Goal: Information Seeking & Learning: Check status

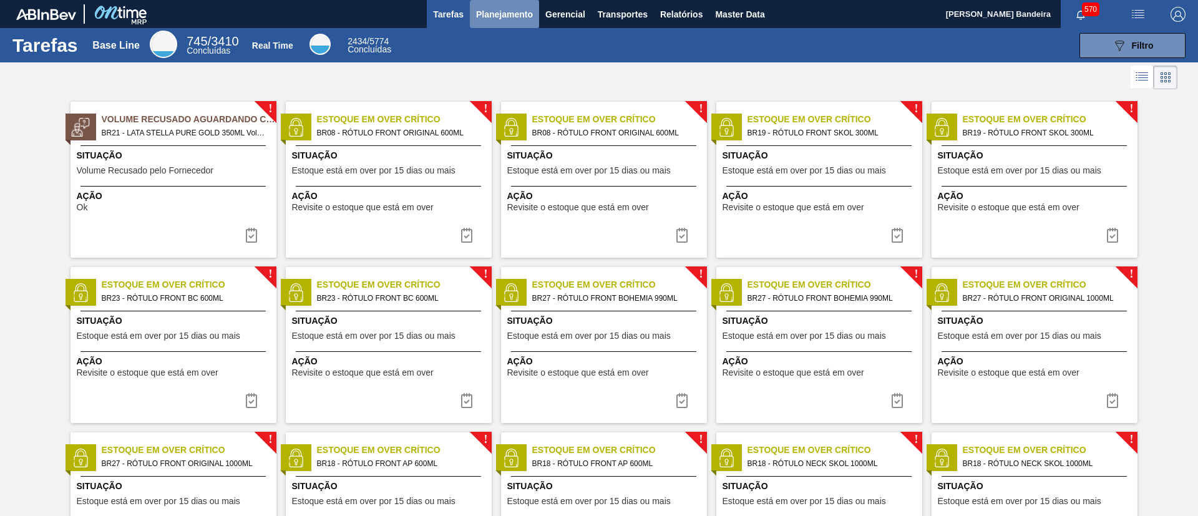
click at [520, 21] on button "Planejamento" at bounding box center [504, 14] width 69 height 28
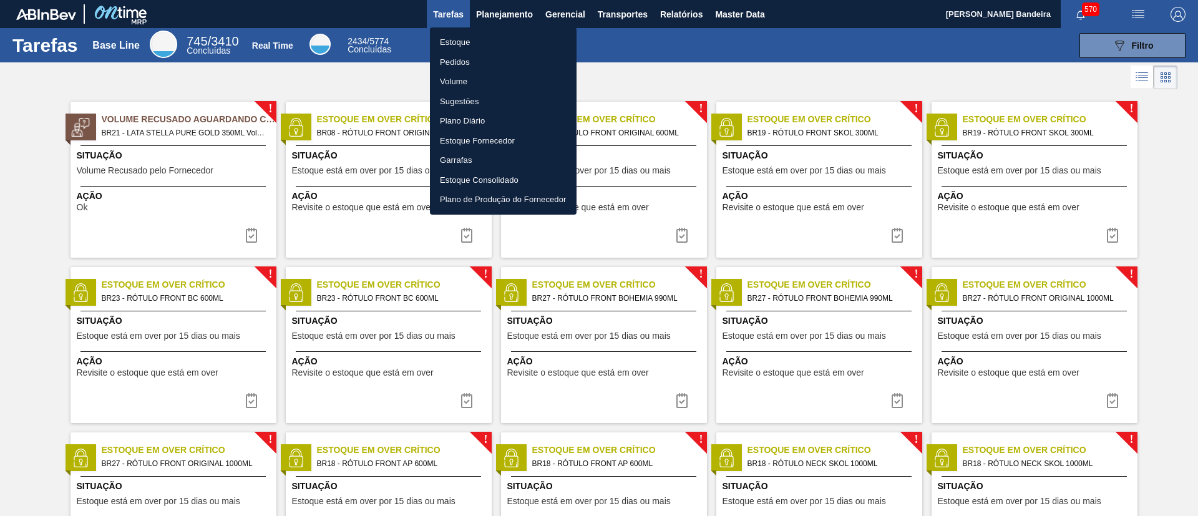
click at [505, 39] on li "Estoque" at bounding box center [503, 42] width 147 height 20
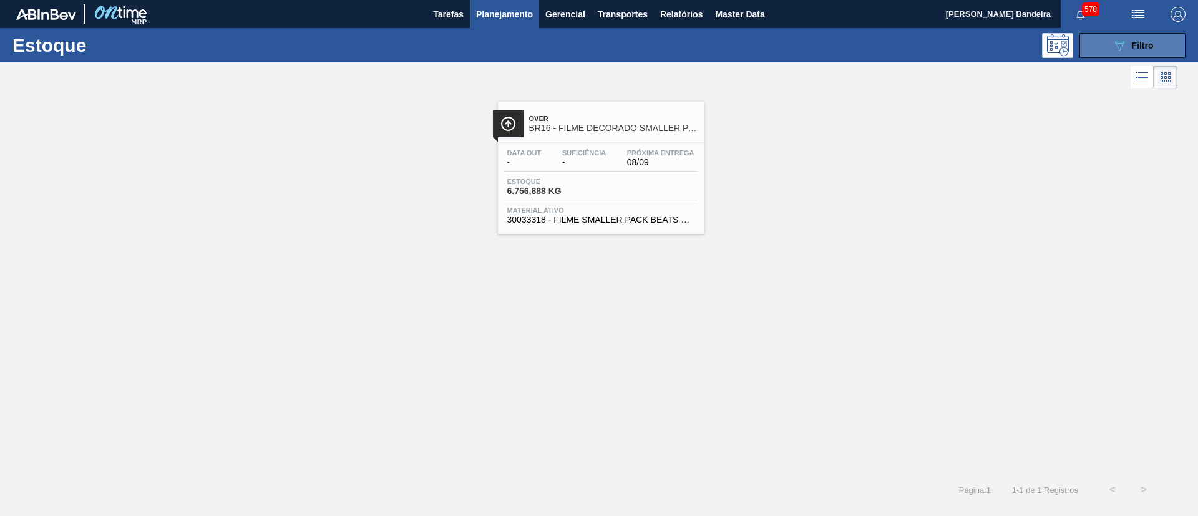
click at [1126, 49] on icon "089F7B8B-B2A5-4AFE-B5C0-19BA573D28AC" at bounding box center [1119, 45] width 15 height 15
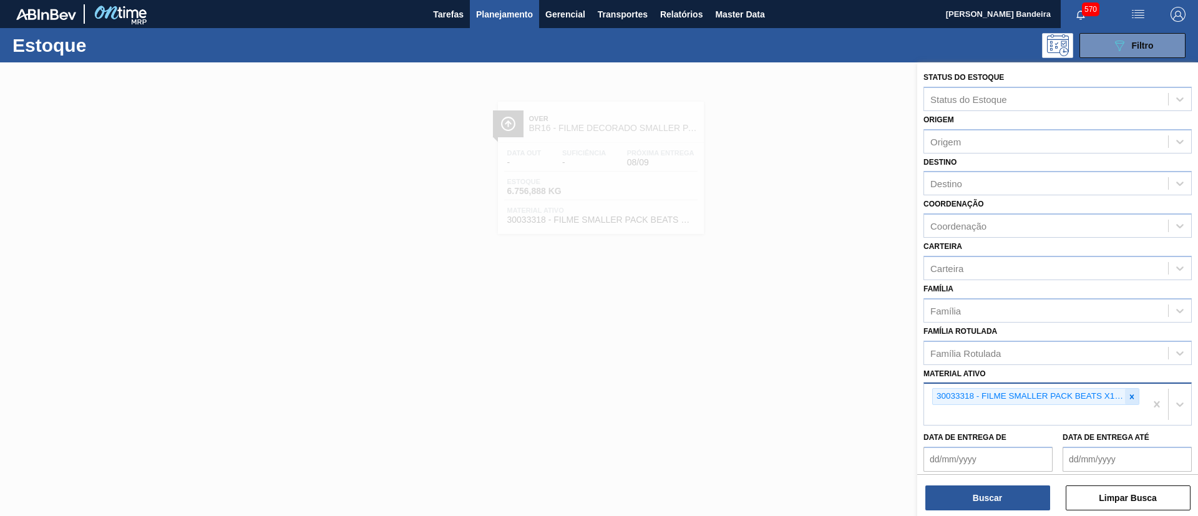
click at [1129, 391] on div at bounding box center [1132, 397] width 14 height 16
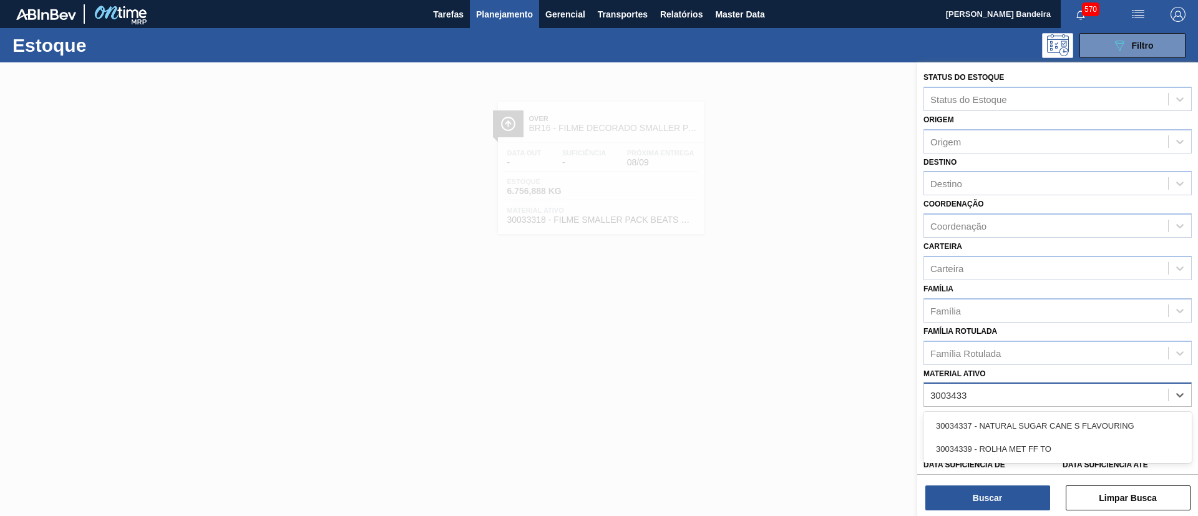
type ativo "30034337"
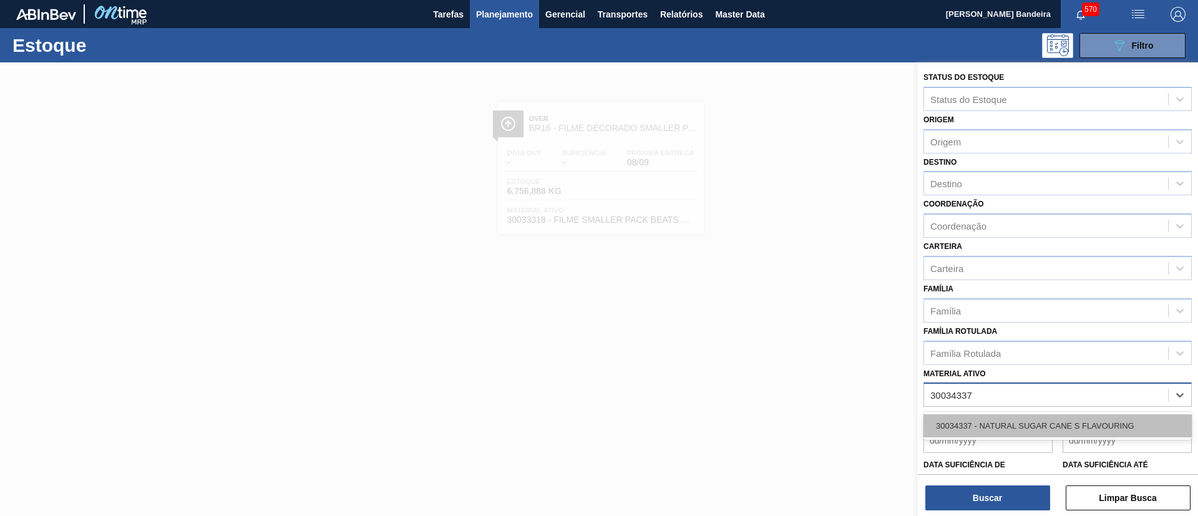
click at [1106, 422] on div "30034337 - NATURAL SUGAR CANE S FLAVOURING" at bounding box center [1057, 425] width 268 height 23
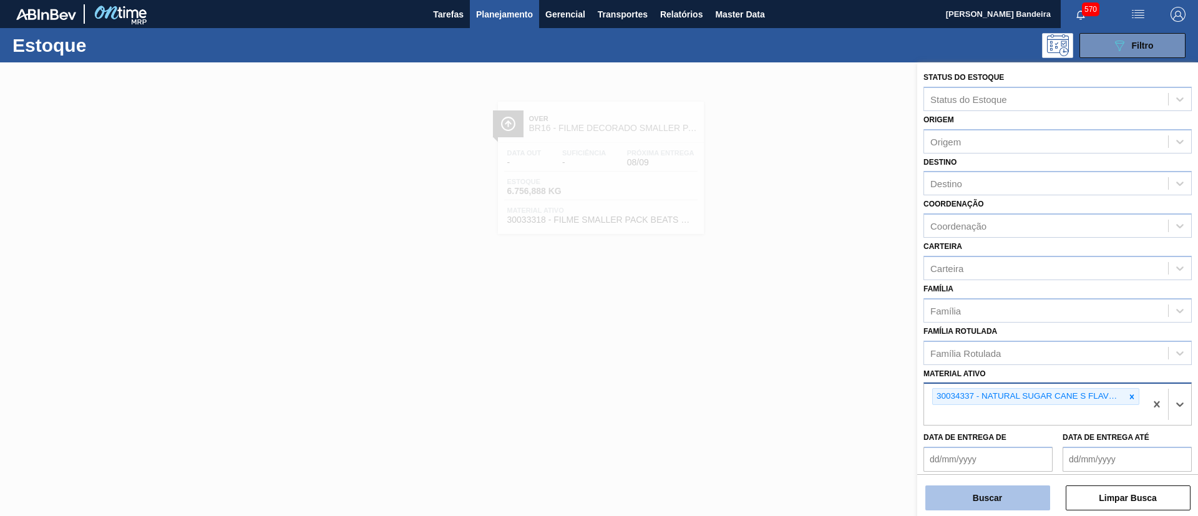
click at [1011, 507] on button "Buscar" at bounding box center [987, 497] width 125 height 25
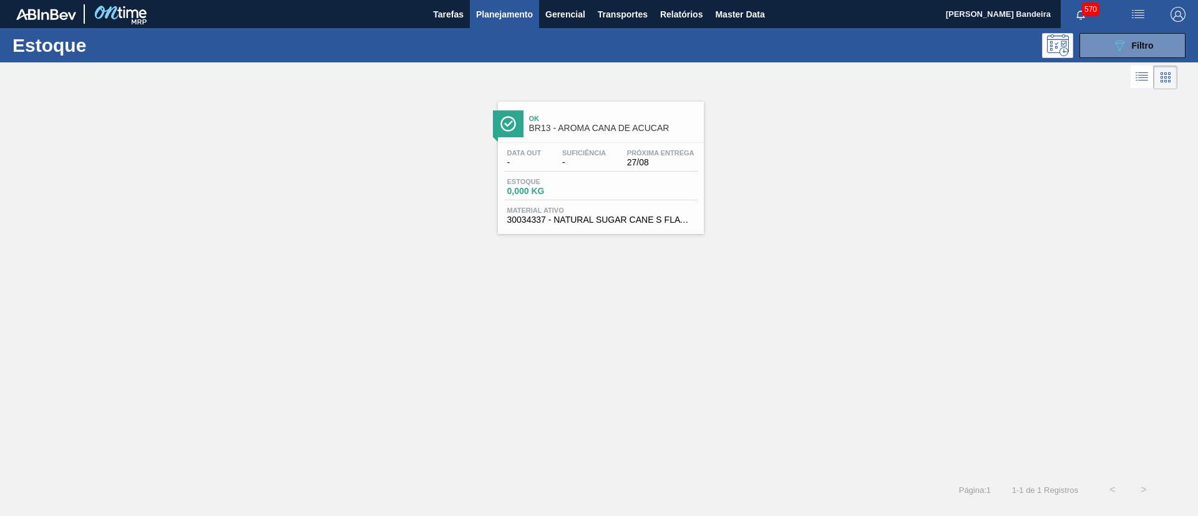
click at [660, 215] on span "30034337 - NATURAL SUGAR CANE S FLAVOURING" at bounding box center [600, 219] width 187 height 9
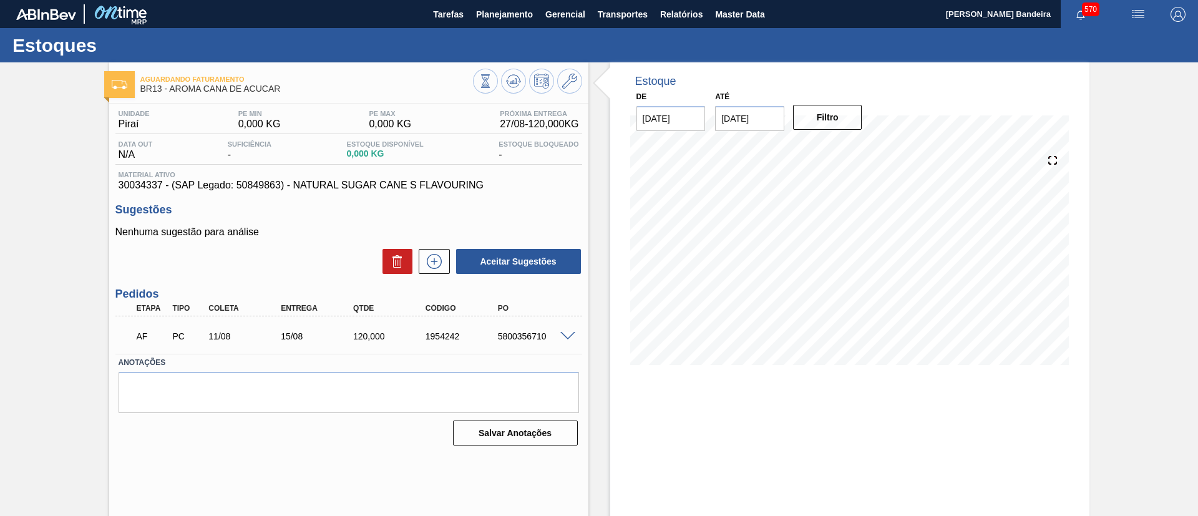
click at [565, 338] on span at bounding box center [567, 336] width 15 height 9
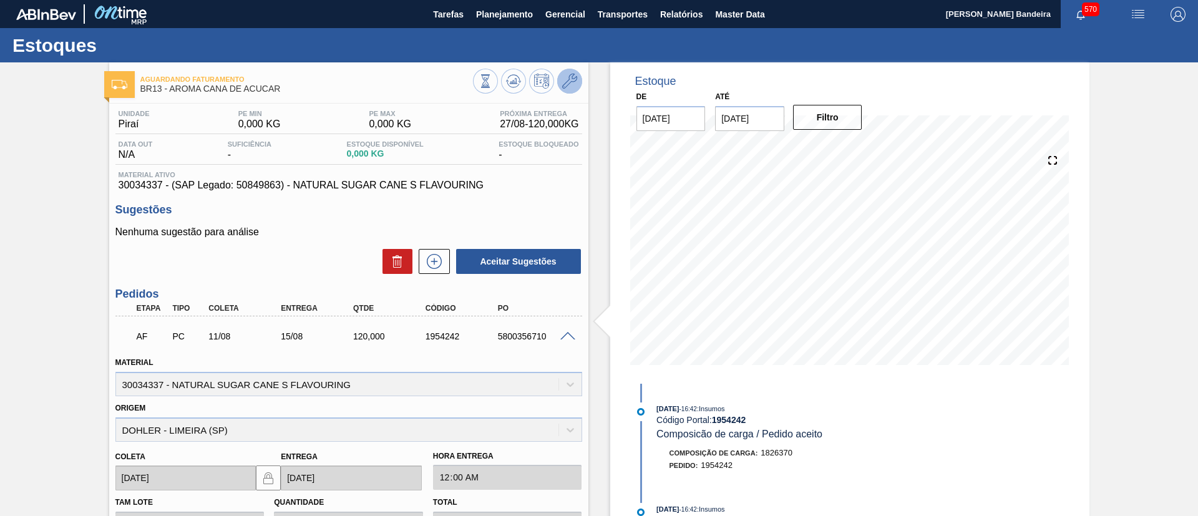
click at [577, 80] on button at bounding box center [569, 81] width 25 height 25
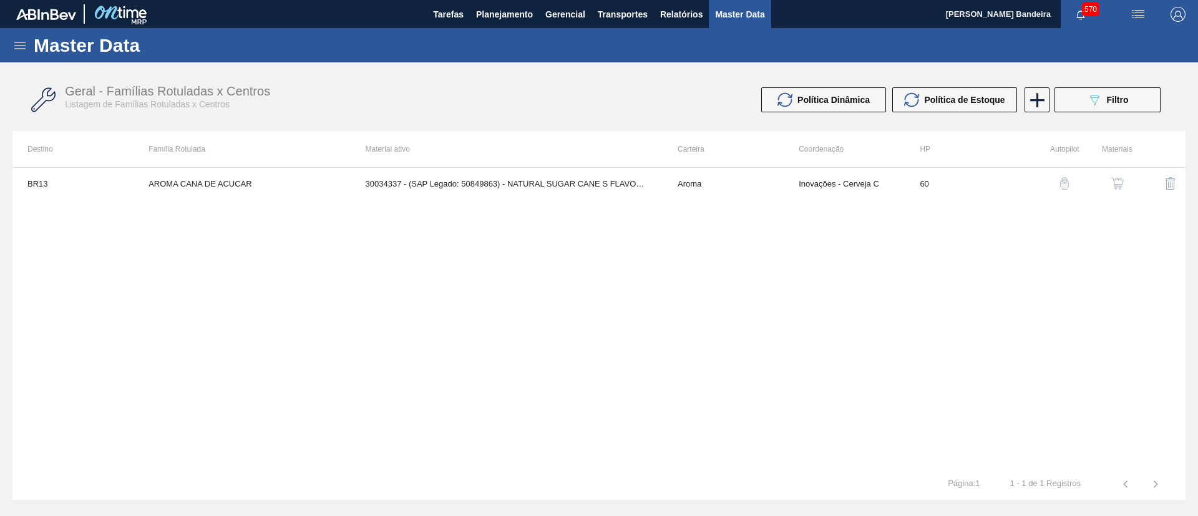
click at [1119, 185] on img "button" at bounding box center [1117, 183] width 12 height 12
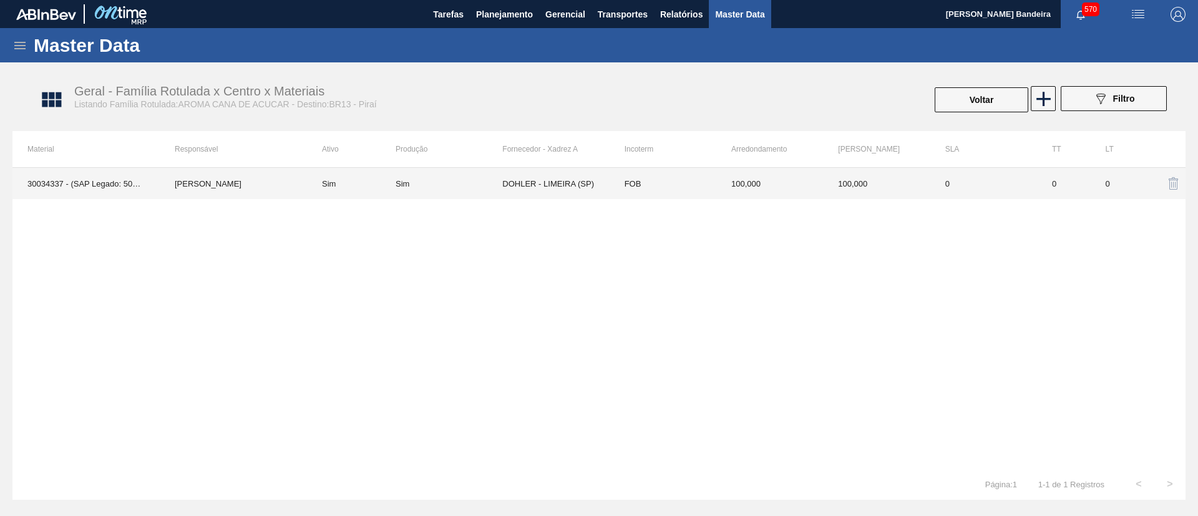
click at [662, 188] on td "FOB" at bounding box center [663, 183] width 107 height 31
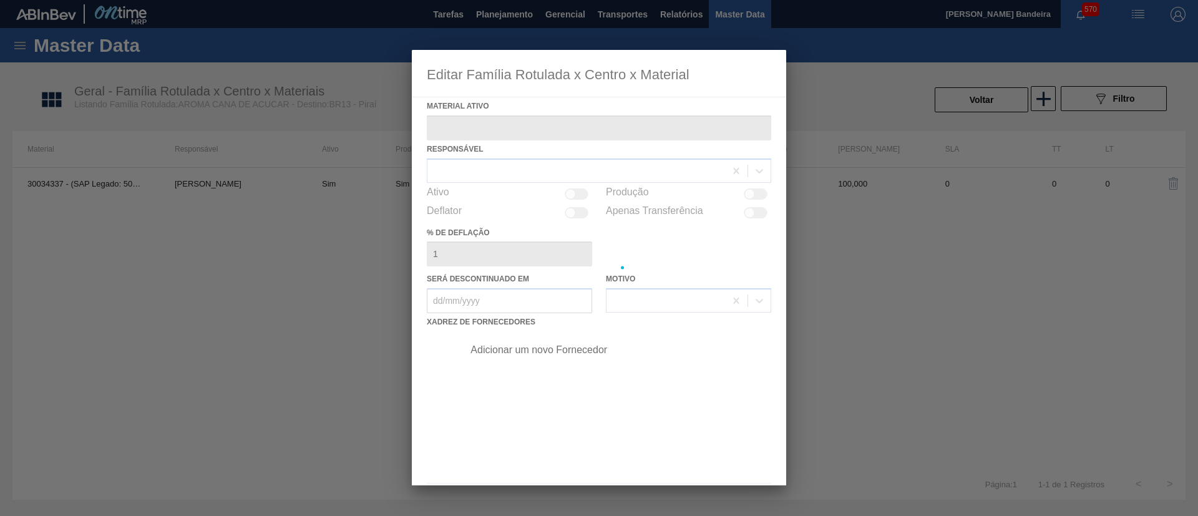
type ativo "30034337 - (SAP Legado: 50849863) - NATURAL SUGAR CANE S FLAVOURING"
checkbox input "true"
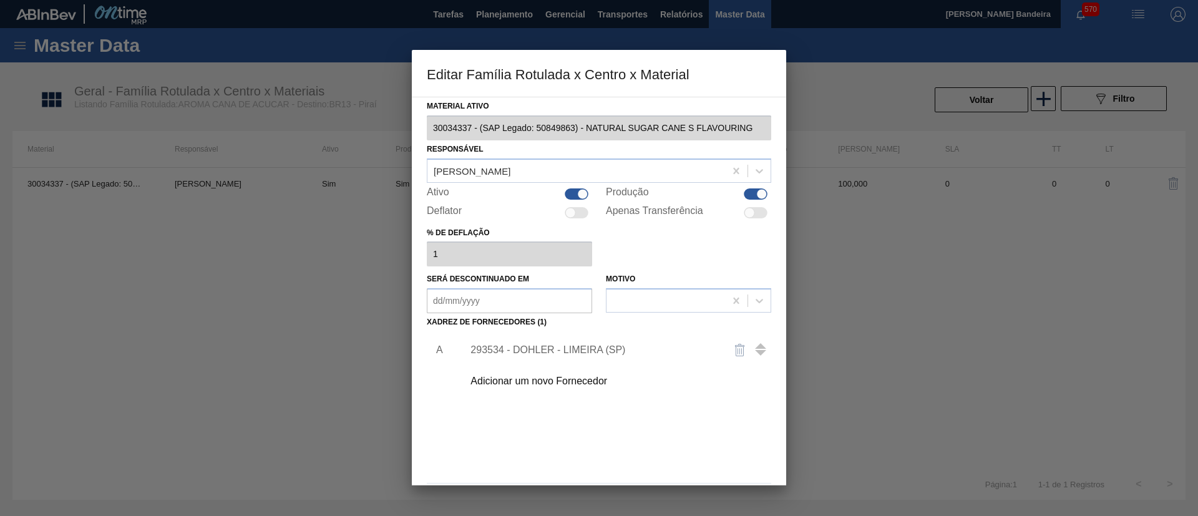
click at [537, 348] on div "293534 - DOHLER - LIMEIRA (SP)" at bounding box center [592, 349] width 245 height 11
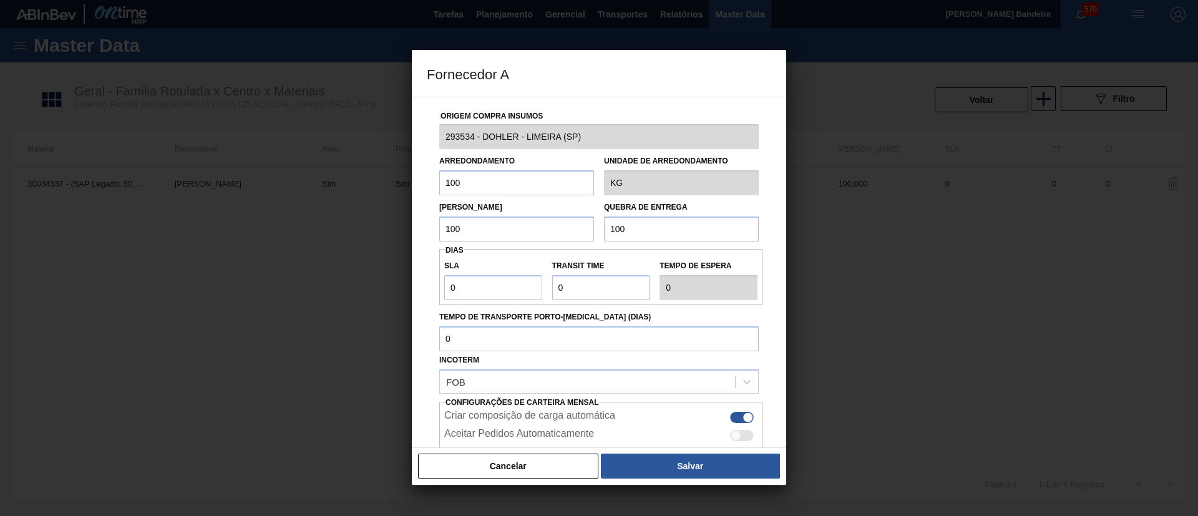
click at [422, 140] on div "Origem Compra Insumos 293534 - DOHLER - LIMEIRA ([GEOGRAPHIC_DATA]) Arredondame…" at bounding box center [599, 272] width 374 height 351
click at [552, 470] on button "Cancelar" at bounding box center [508, 466] width 180 height 25
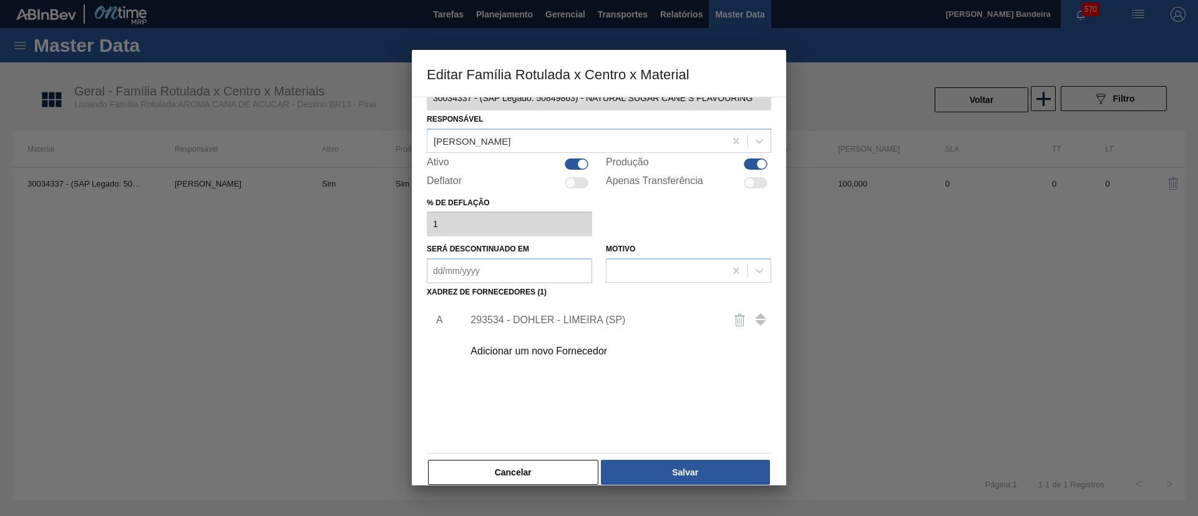
scroll to position [46, 0]
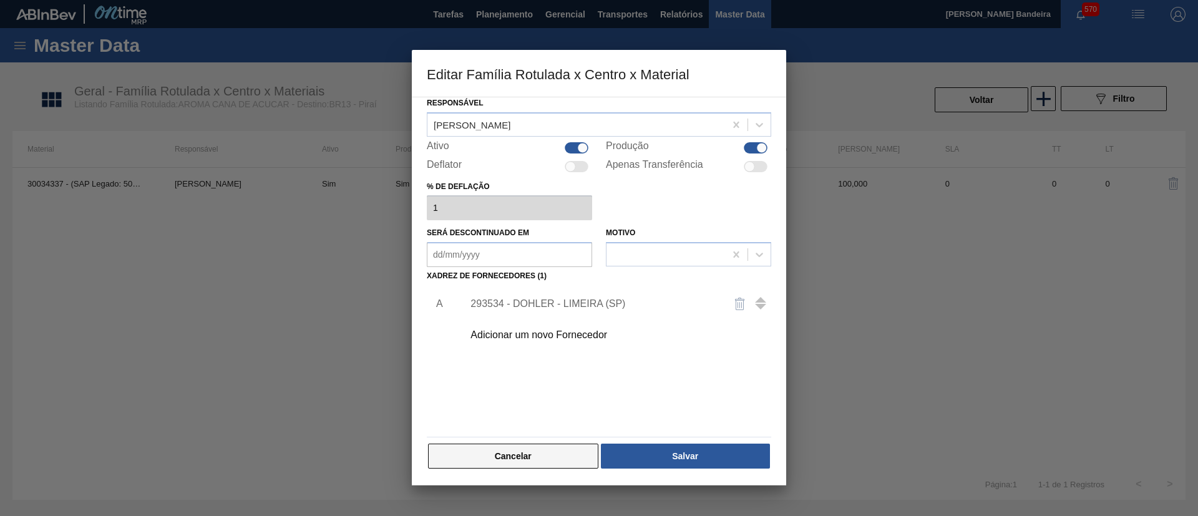
click at [560, 451] on button "Cancelar" at bounding box center [513, 456] width 170 height 25
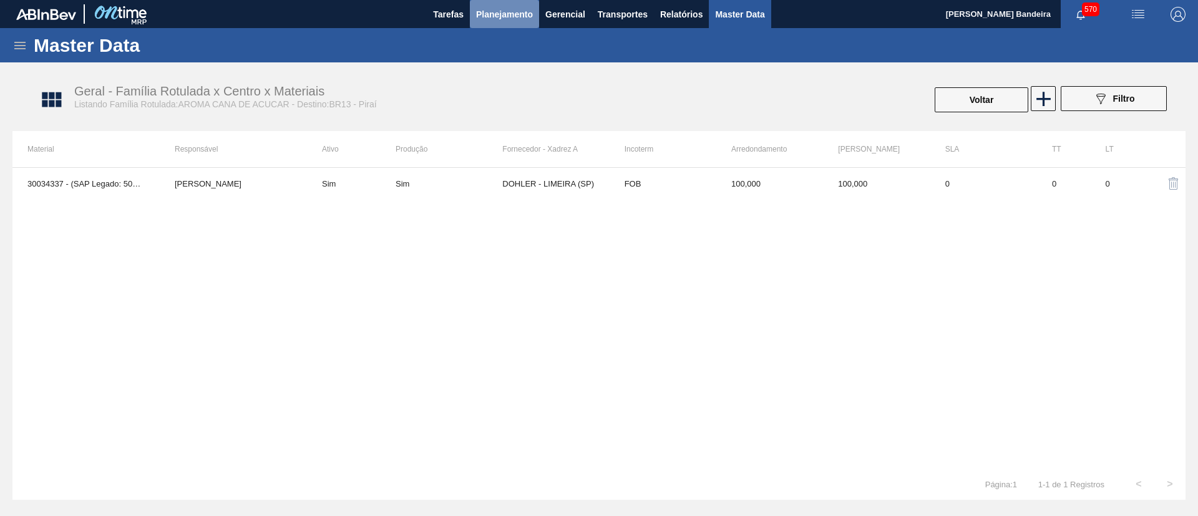
click at [502, 27] on button "Planejamento" at bounding box center [504, 14] width 69 height 28
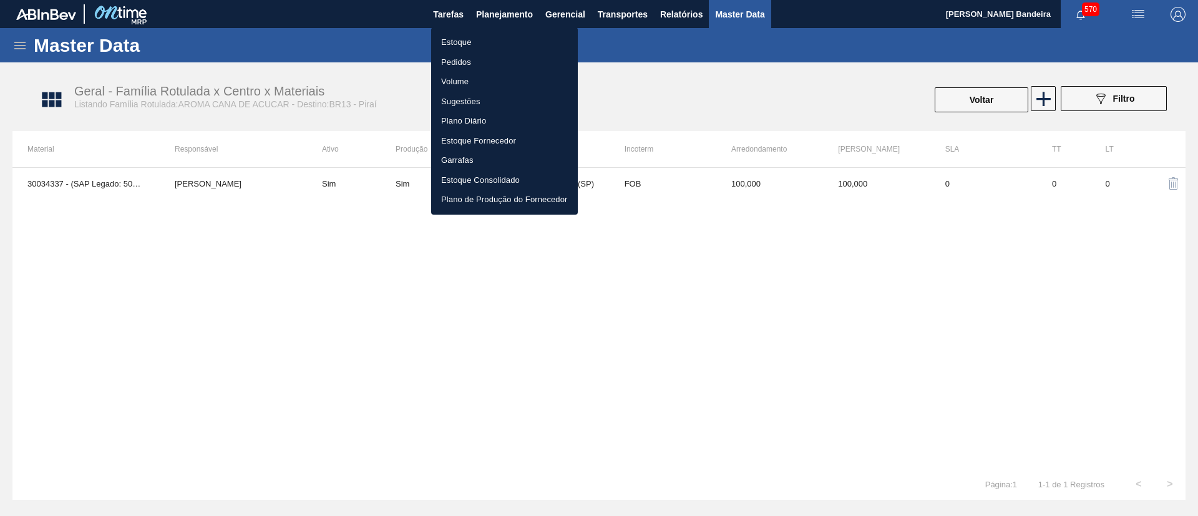
click at [495, 51] on li "Estoque" at bounding box center [504, 42] width 147 height 20
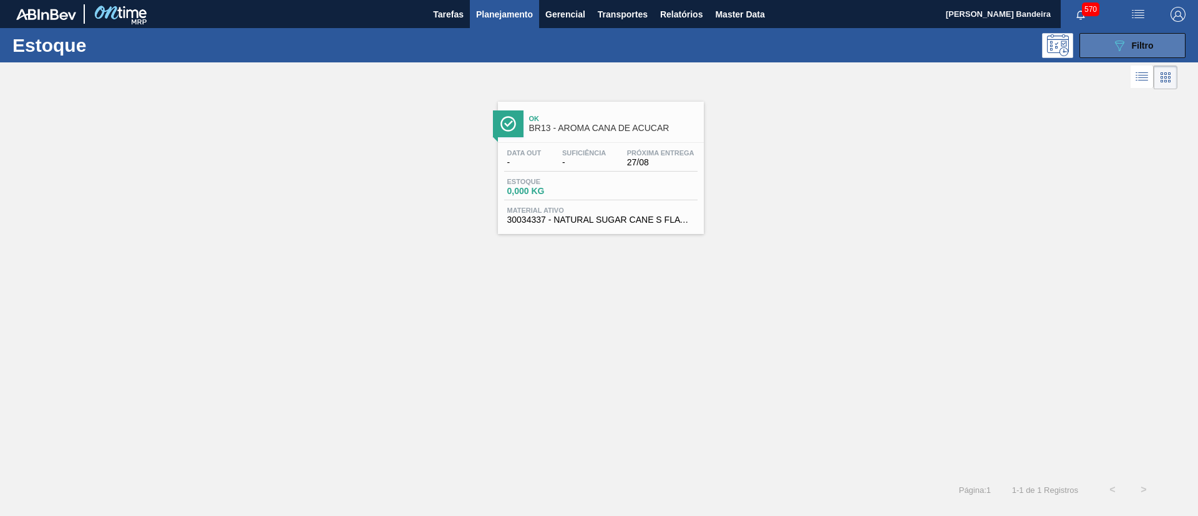
click at [1102, 54] on button "089F7B8B-B2A5-4AFE-B5C0-19BA573D28AC Filtro" at bounding box center [1132, 45] width 106 height 25
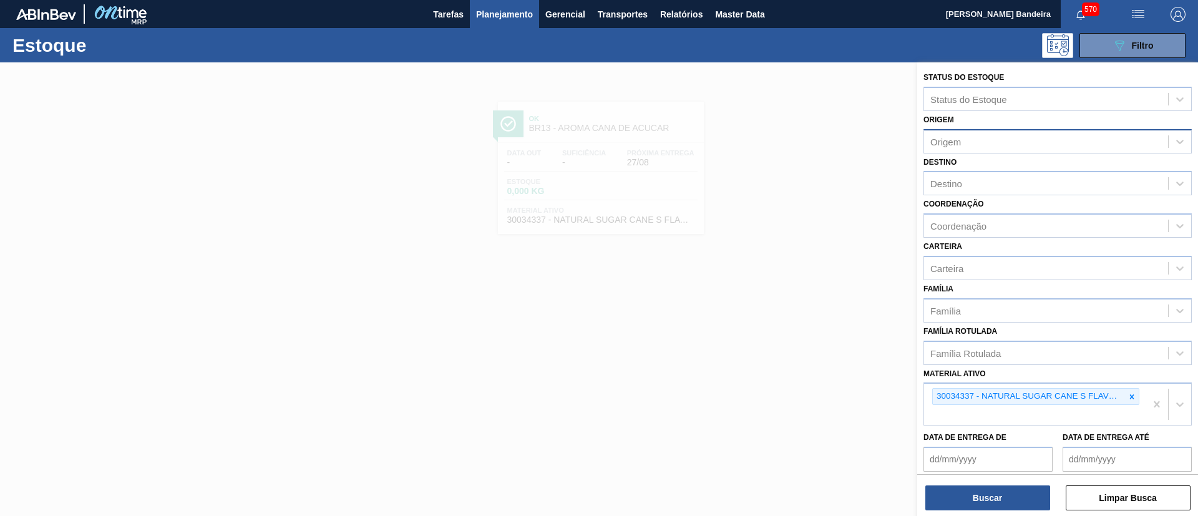
click at [975, 142] on div "Origem" at bounding box center [1046, 141] width 244 height 18
paste input "293534"
type input "293534"
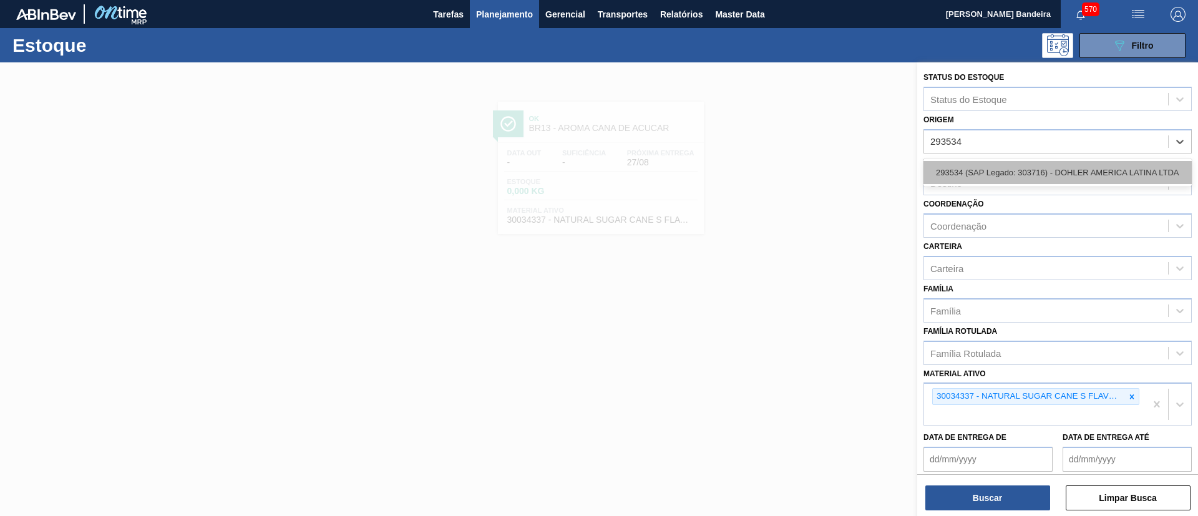
click at [1024, 170] on div "293534 (SAP Legado: 303716) - DOHLER AMERICA LATINA LTDA" at bounding box center [1057, 172] width 268 height 23
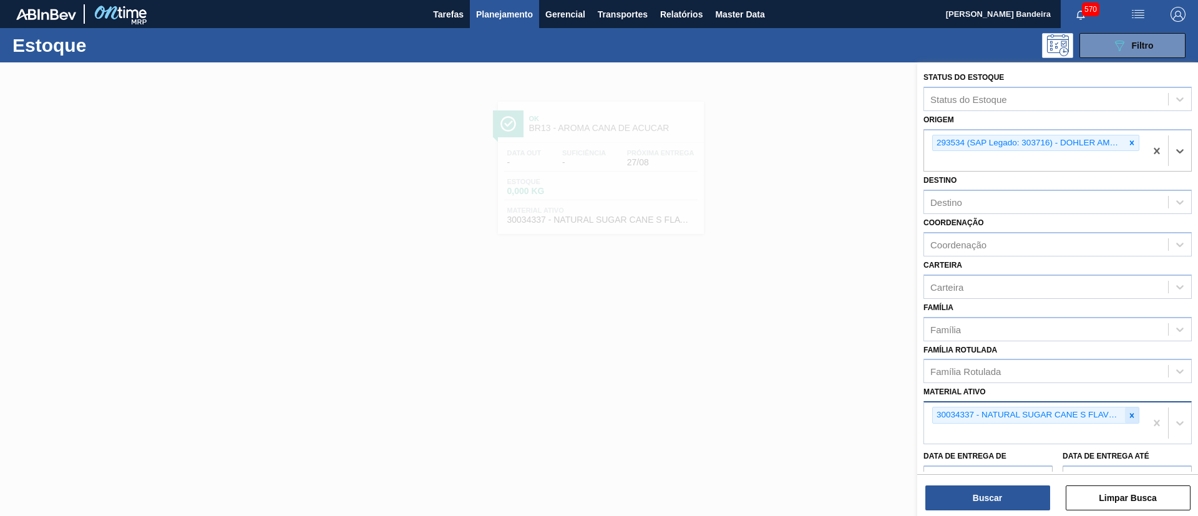
click at [1127, 414] on icon at bounding box center [1131, 415] width 9 height 9
paste ativo "30002831"
type ativo "30002831"
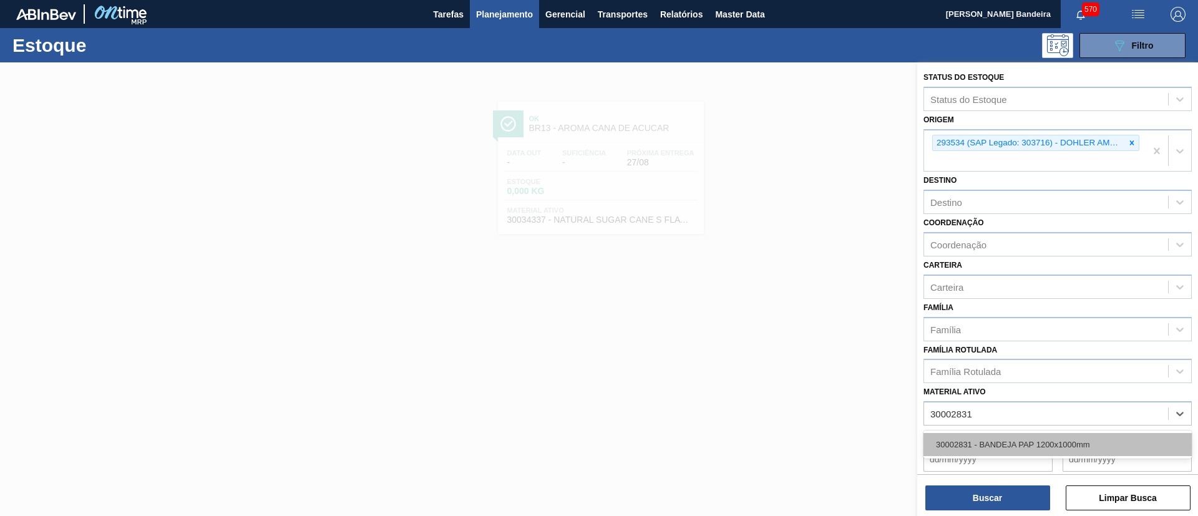
click at [1034, 445] on div "30002831 - BANDEJA PAP 1200x1000mm" at bounding box center [1057, 444] width 268 height 23
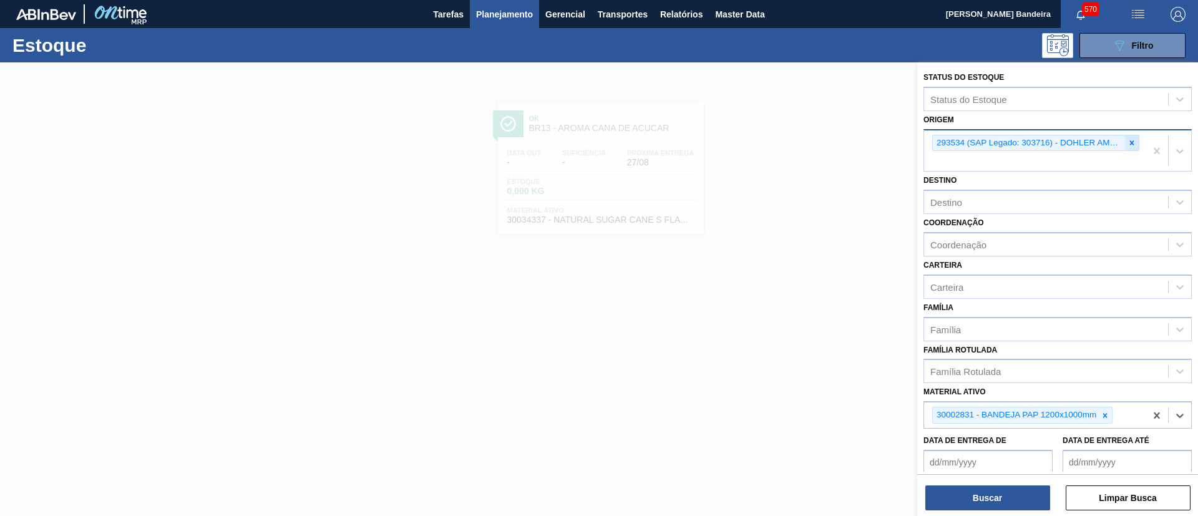
click at [1125, 140] on div at bounding box center [1132, 143] width 14 height 16
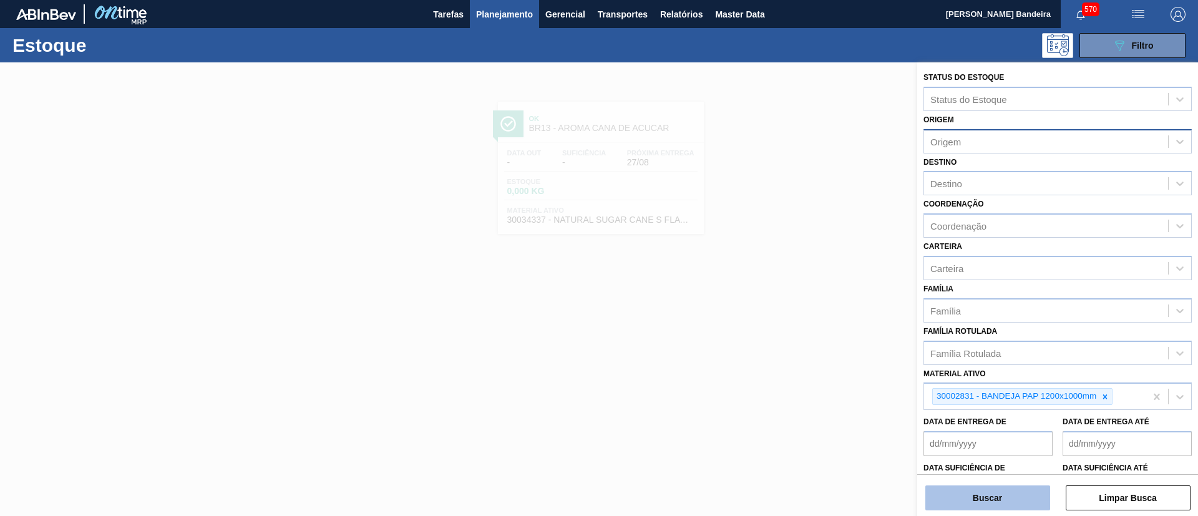
click at [978, 486] on button "Buscar" at bounding box center [987, 497] width 125 height 25
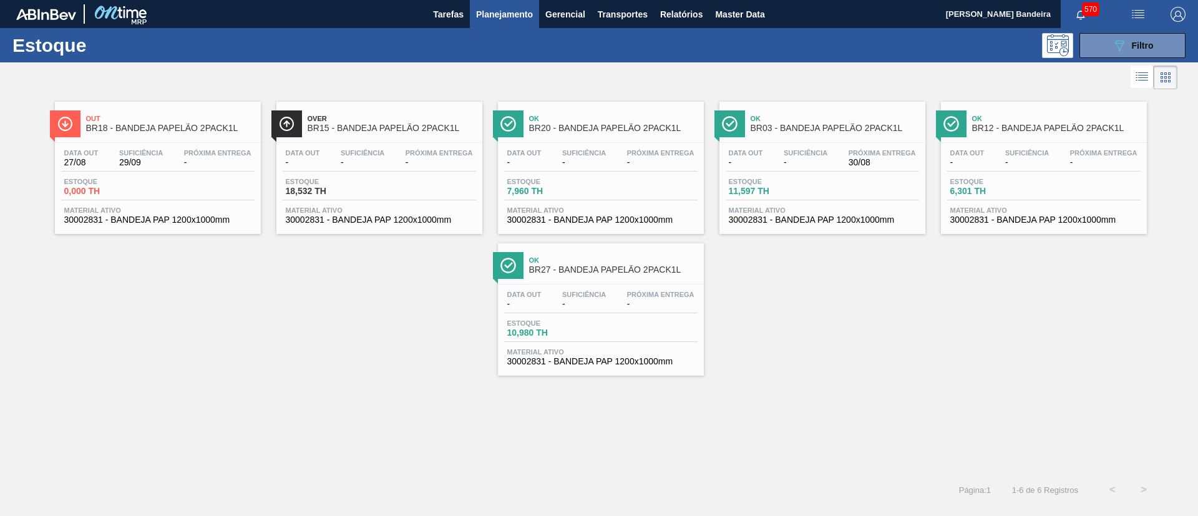
click at [565, 225] on div "Data out - Suficiência - Próxima Entrega - Estoque 7,960 TH Material ativo 3000…" at bounding box center [601, 185] width 206 height 85
click at [862, 222] on span "30002831 - BANDEJA PAP 1200x1000mm" at bounding box center [822, 219] width 187 height 9
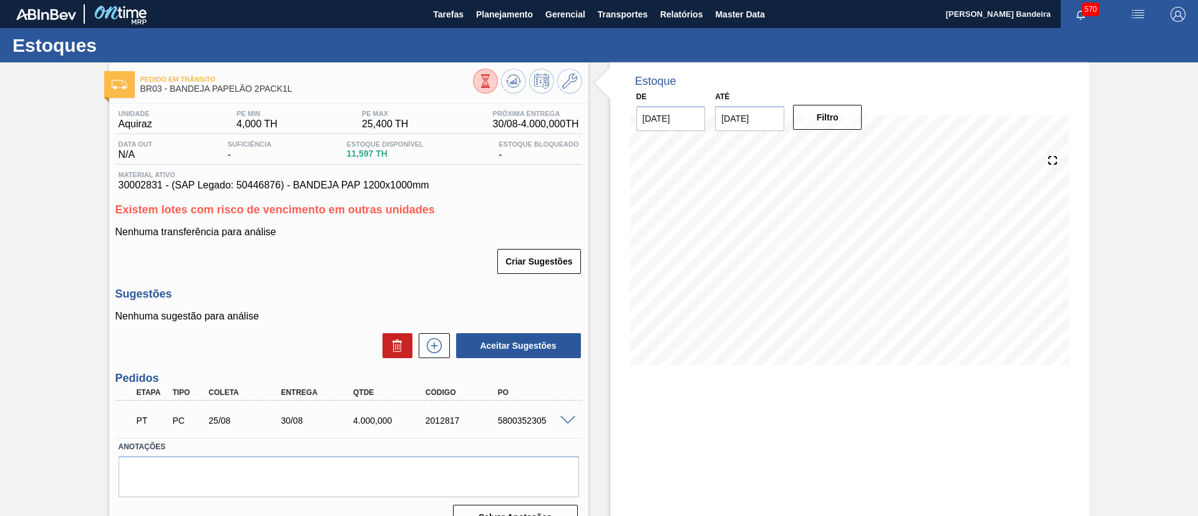
click at [563, 419] on span at bounding box center [567, 420] width 15 height 9
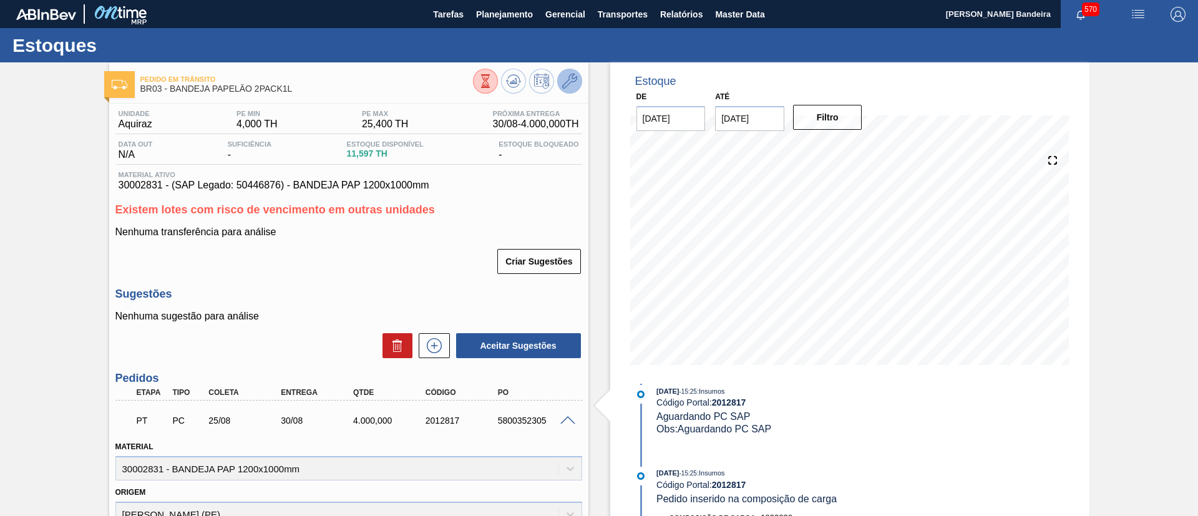
click at [563, 77] on icon at bounding box center [569, 81] width 15 height 15
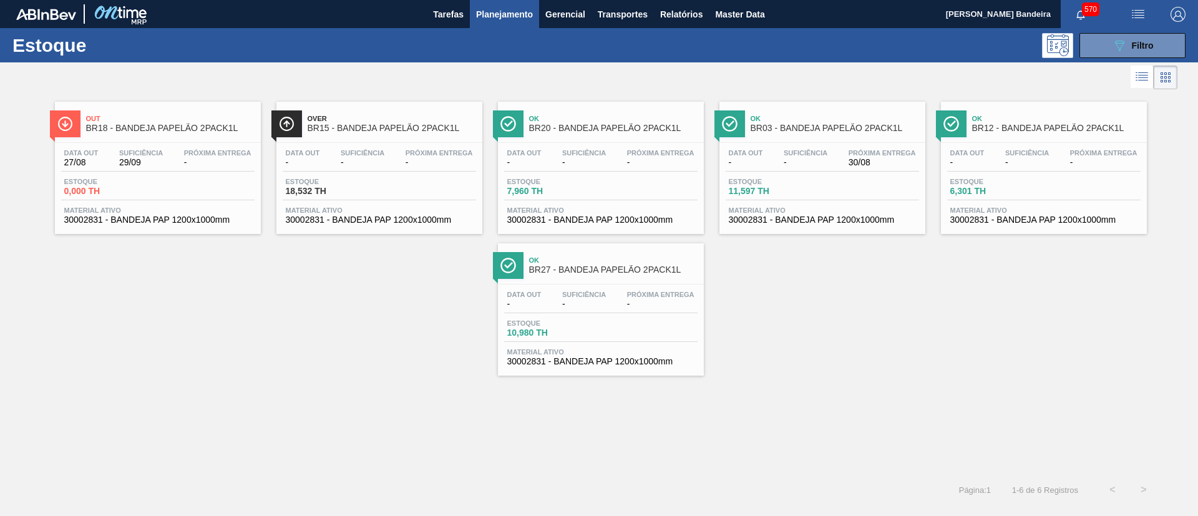
click at [1029, 222] on span "30002831 - BANDEJA PAP 1200x1000mm" at bounding box center [1043, 219] width 187 height 9
click at [625, 361] on span "30002831 - BANDEJA PAP 1200x1000mm" at bounding box center [600, 361] width 187 height 9
click at [418, 224] on span "30002831 - BANDEJA PAP 1200x1000mm" at bounding box center [379, 219] width 187 height 9
click at [1114, 41] on icon "089F7B8B-B2A5-4AFE-B5C0-19BA573D28AC" at bounding box center [1119, 45] width 15 height 15
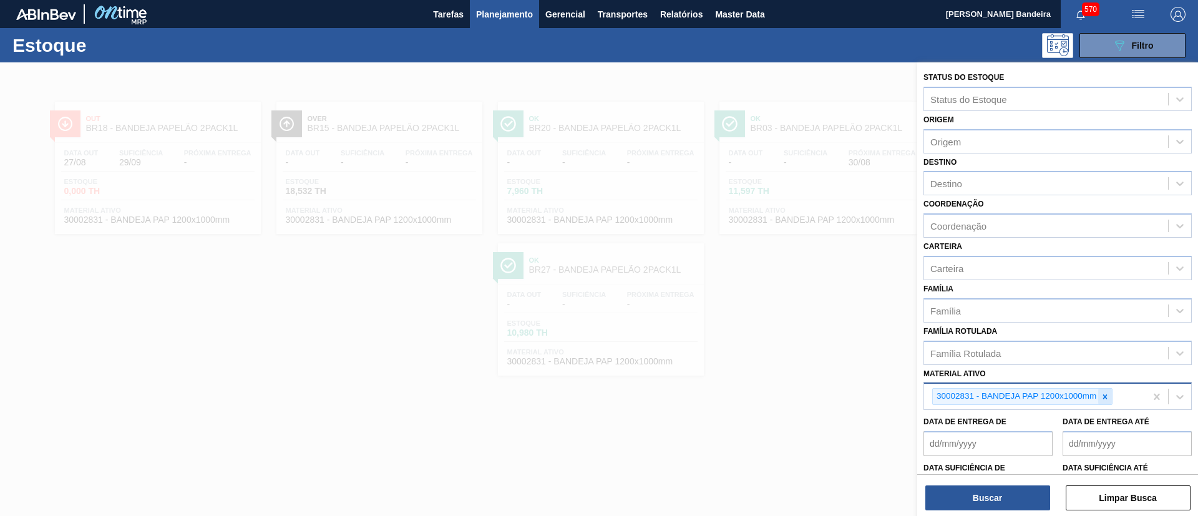
click at [1101, 393] on icon at bounding box center [1105, 396] width 9 height 9
click at [1069, 354] on div "Família Rotulada" at bounding box center [1046, 353] width 244 height 18
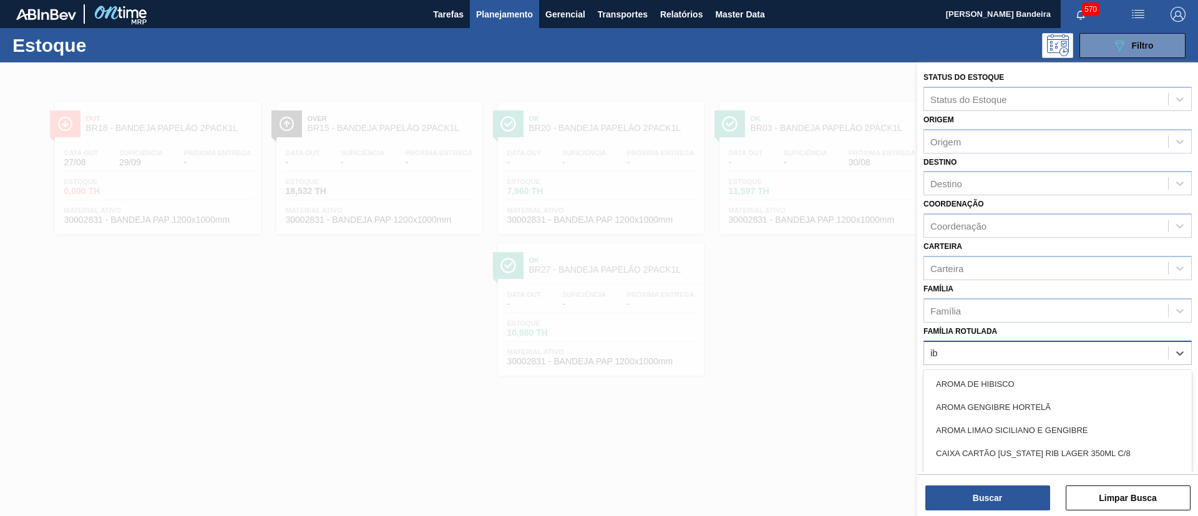
type Rotulada "ibc"
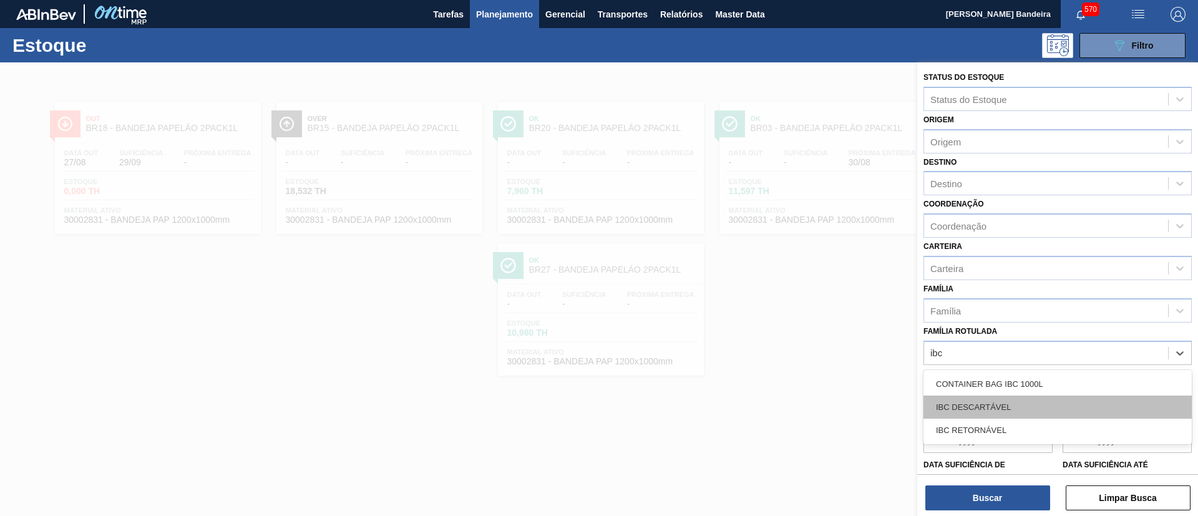
click at [1046, 412] on div "IBC DESCARTÁVEL" at bounding box center [1057, 407] width 268 height 23
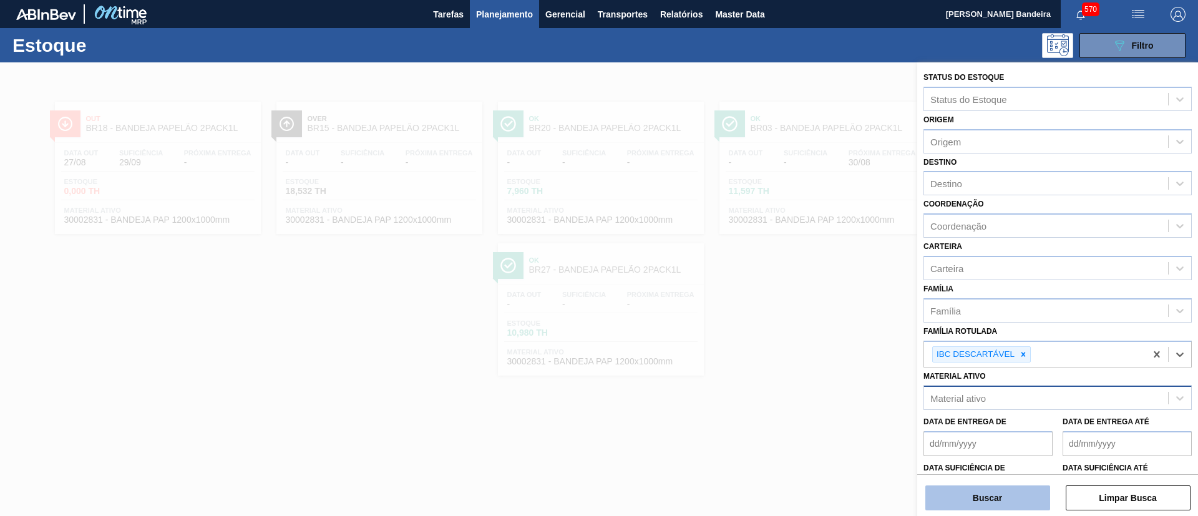
click at [978, 495] on button "Buscar" at bounding box center [987, 497] width 125 height 25
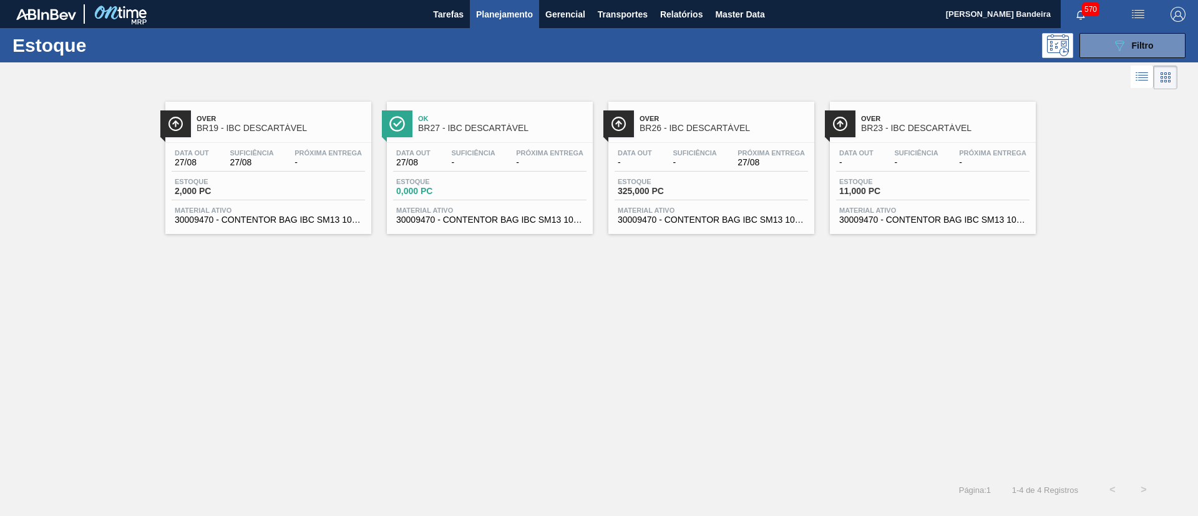
click at [939, 218] on span "30009470 - CONTENTOR BAG IBC SM13 1000L" at bounding box center [932, 219] width 187 height 9
click at [1142, 52] on button "089F7B8B-B2A5-4AFE-B5C0-19BA573D28AC Filtro" at bounding box center [1132, 45] width 106 height 25
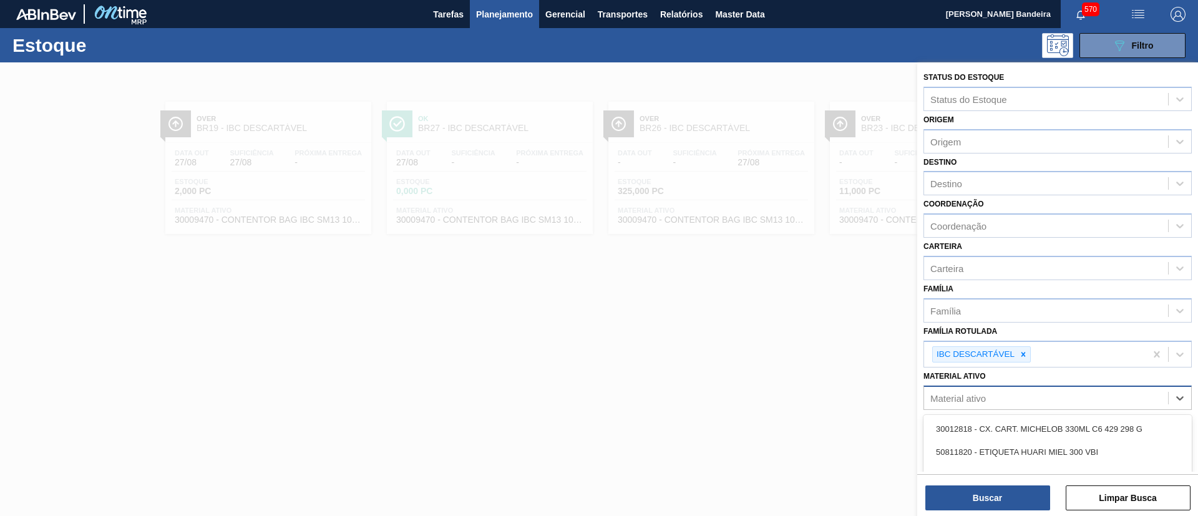
click at [1028, 401] on div "Material ativo" at bounding box center [1046, 398] width 244 height 18
paste ativo "30034310"
type ativo "30034310"
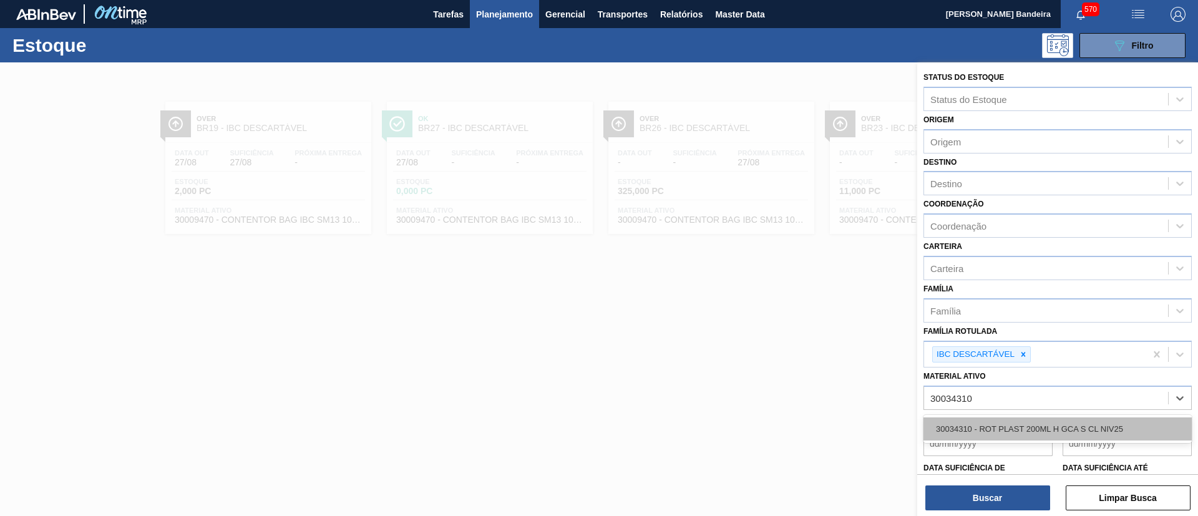
click at [1023, 423] on div "30034310 - ROT PLAST 200ML H GCA S CL NIV25" at bounding box center [1057, 428] width 268 height 23
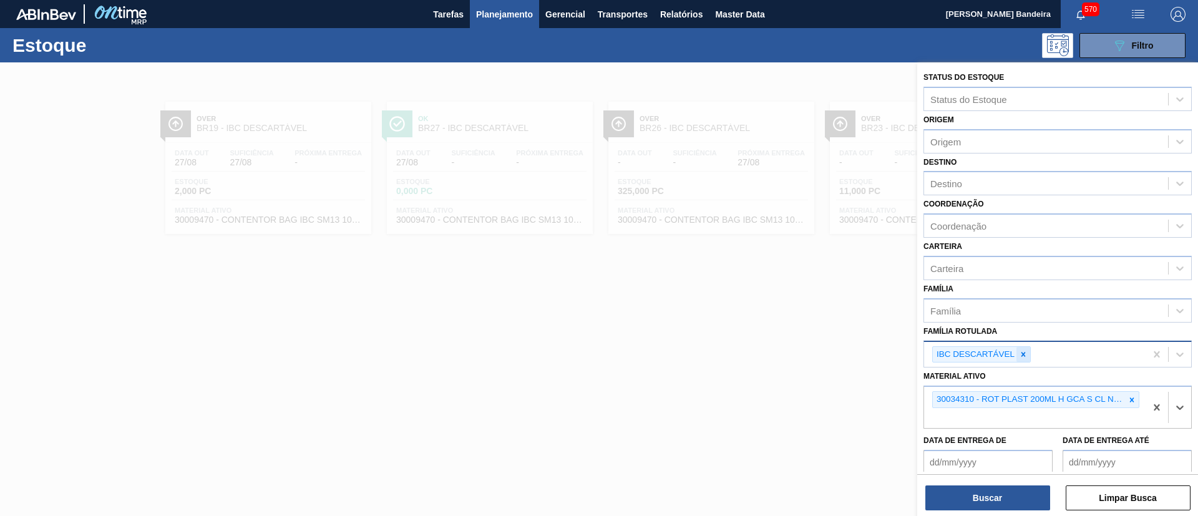
click at [1022, 350] on icon at bounding box center [1023, 354] width 9 height 9
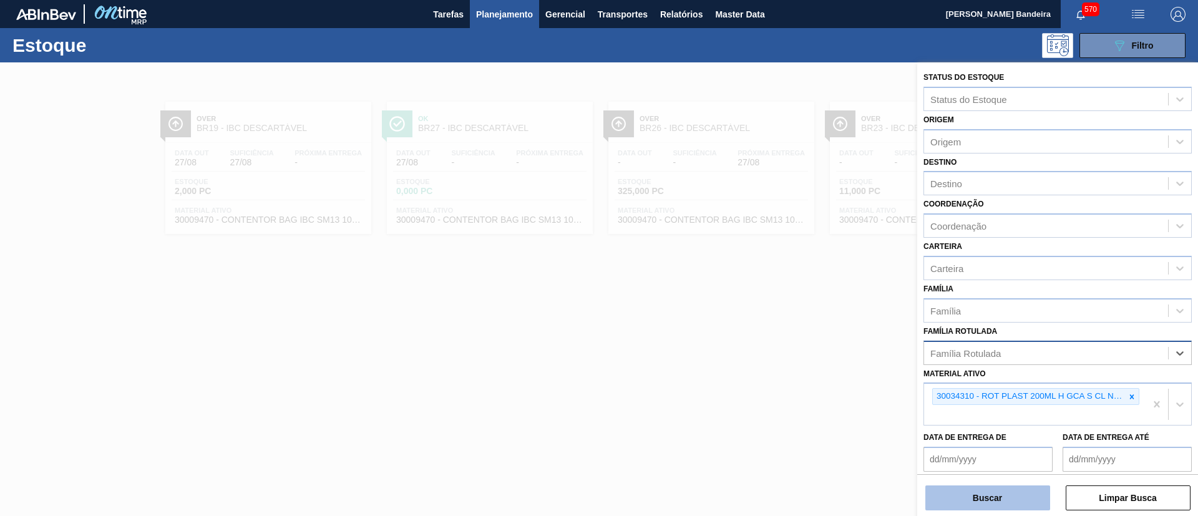
click at [985, 494] on button "Buscar" at bounding box center [987, 497] width 125 height 25
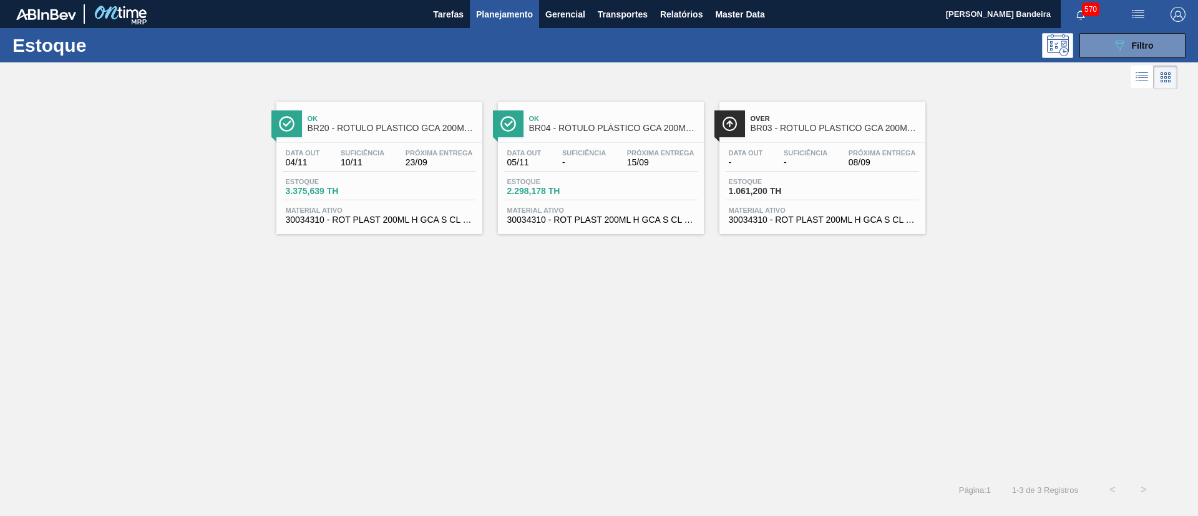
click at [1141, 62] on div at bounding box center [588, 77] width 1177 height 30
click at [1138, 42] on span "Filtro" at bounding box center [1143, 46] width 22 height 10
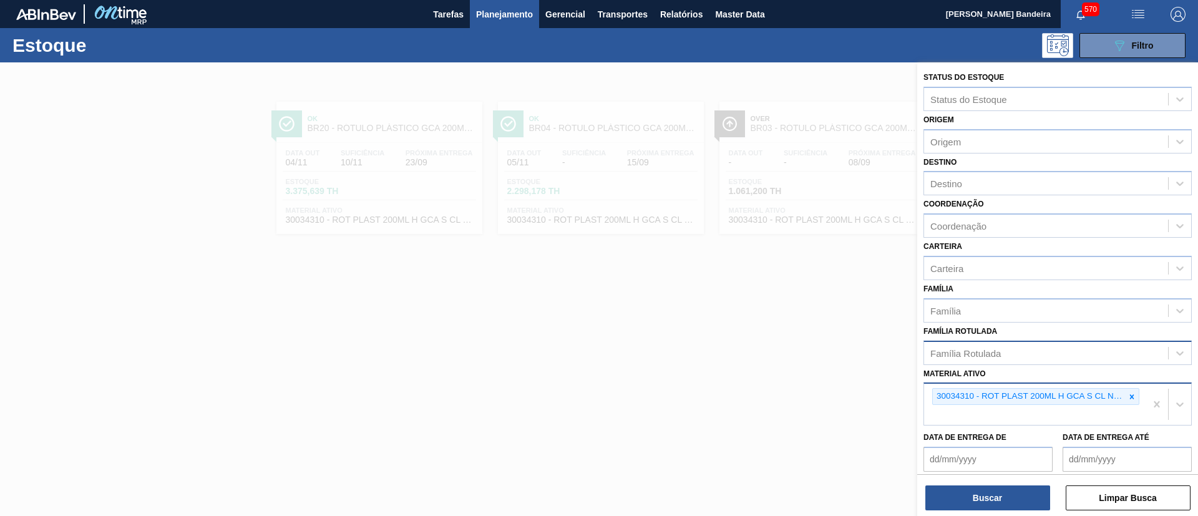
click at [1137, 399] on div "30034310 - ROT PLAST 200ML H GCA S CL NIV25" at bounding box center [1035, 396] width 207 height 17
click at [1125, 391] on div at bounding box center [1132, 397] width 14 height 16
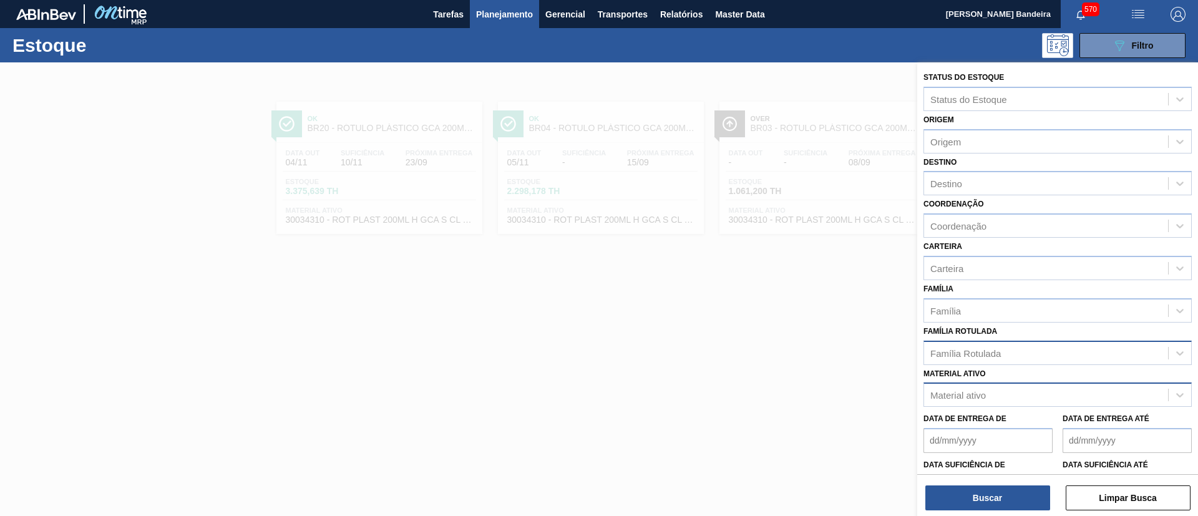
click at [1091, 365] on div "Material ativo Material ativo" at bounding box center [1057, 386] width 268 height 42
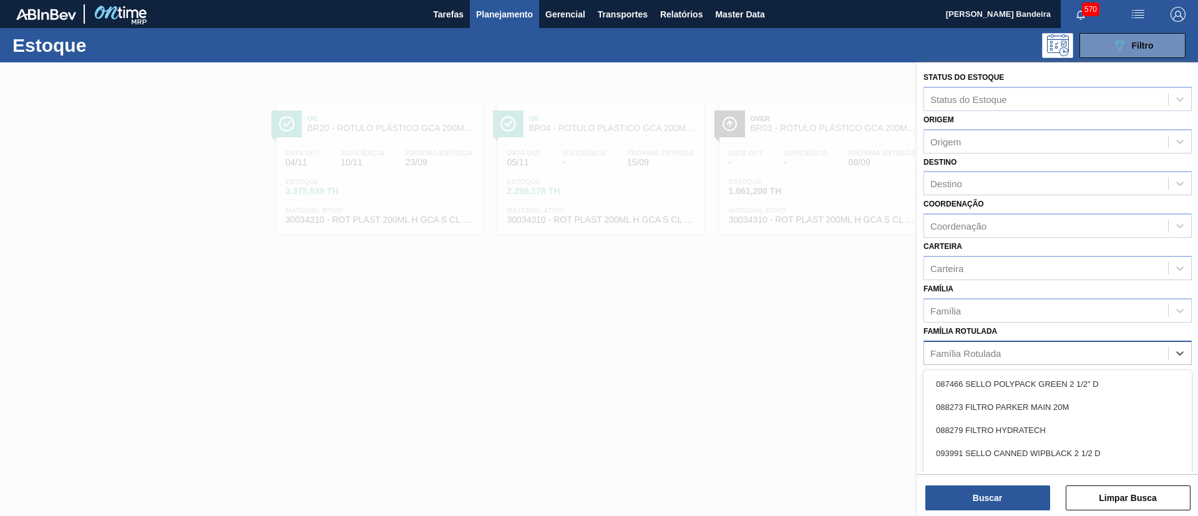
click at [1087, 359] on div "Família Rotulada" at bounding box center [1046, 353] width 244 height 18
type Rotulada "duo"
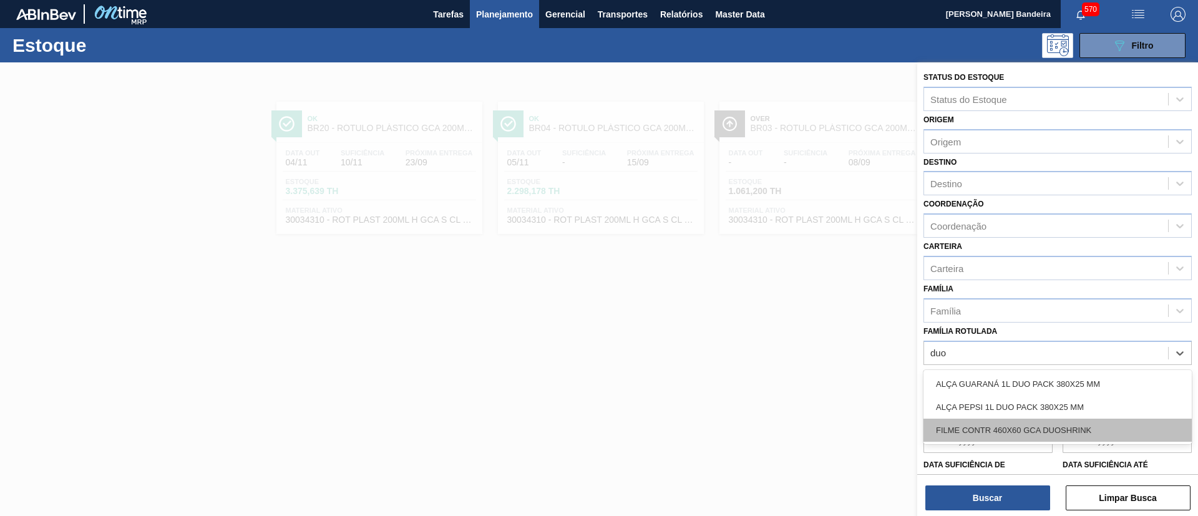
click at [1059, 429] on div "FILME CONTR 460X60 GCA DUOSHRINK" at bounding box center [1057, 430] width 268 height 23
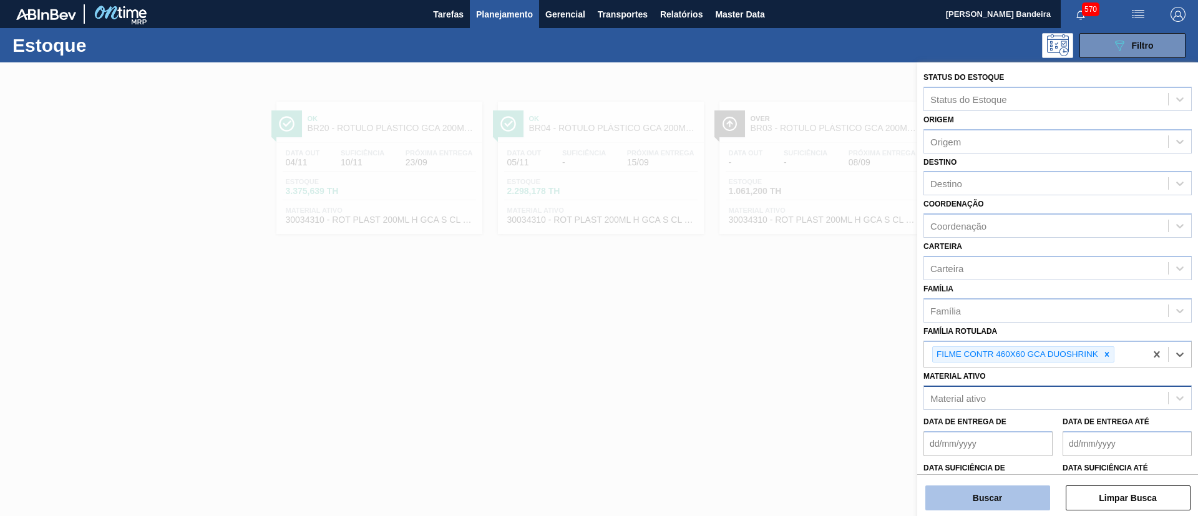
click at [998, 502] on button "Buscar" at bounding box center [987, 497] width 125 height 25
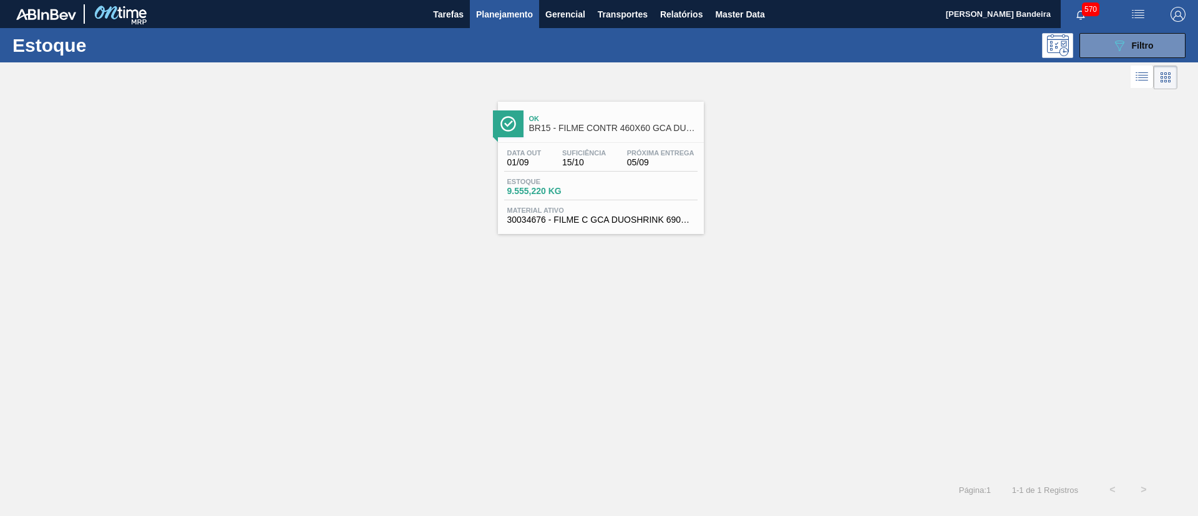
click at [621, 222] on span "30034676 - FILME C GCA DUOSHRINK 690X50 7 99 NIV25" at bounding box center [600, 219] width 187 height 9
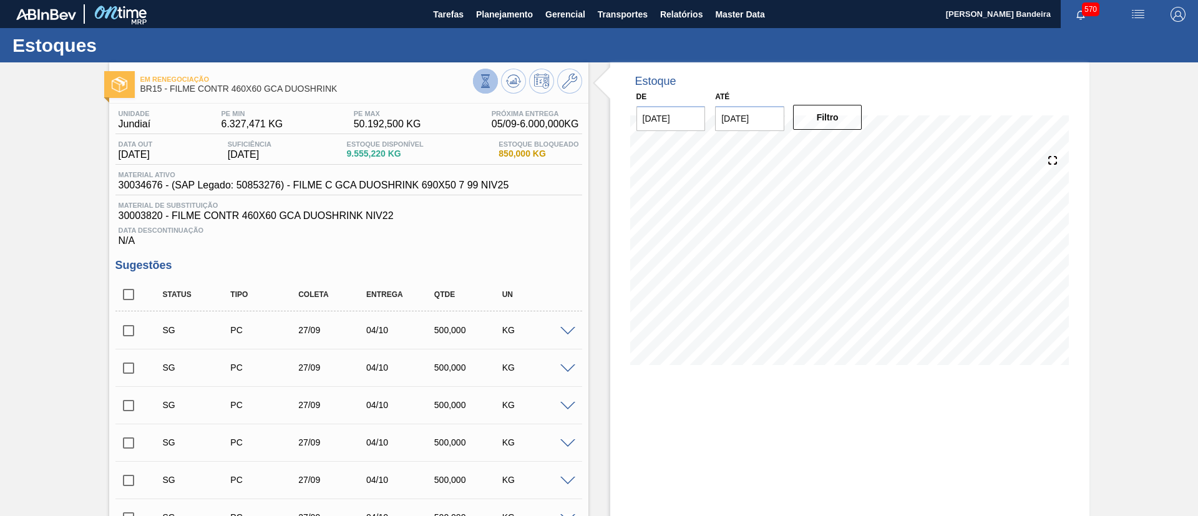
click at [495, 85] on button at bounding box center [485, 81] width 25 height 25
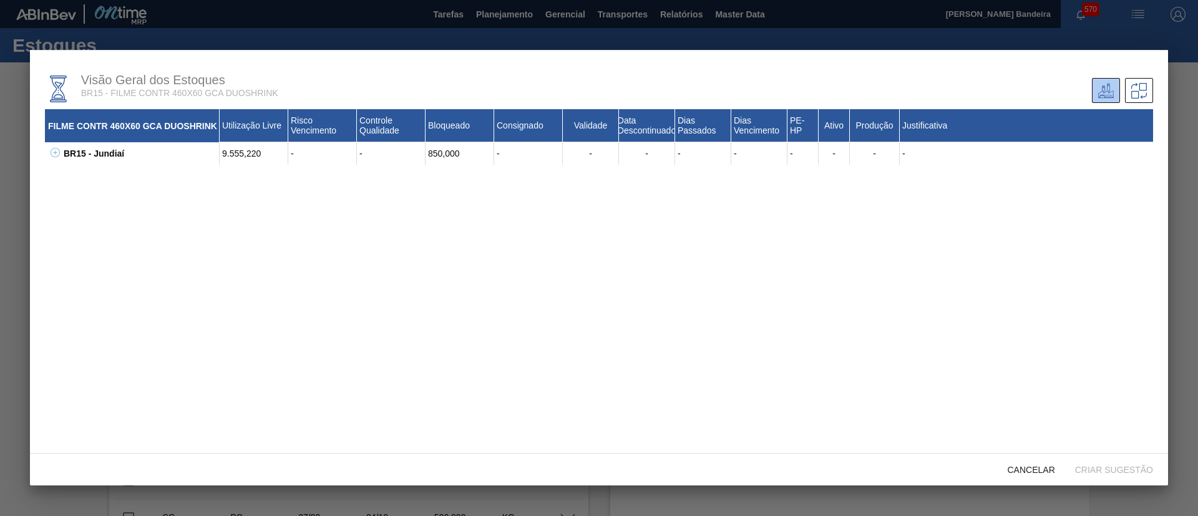
click at [52, 158] on button at bounding box center [53, 153] width 12 height 12
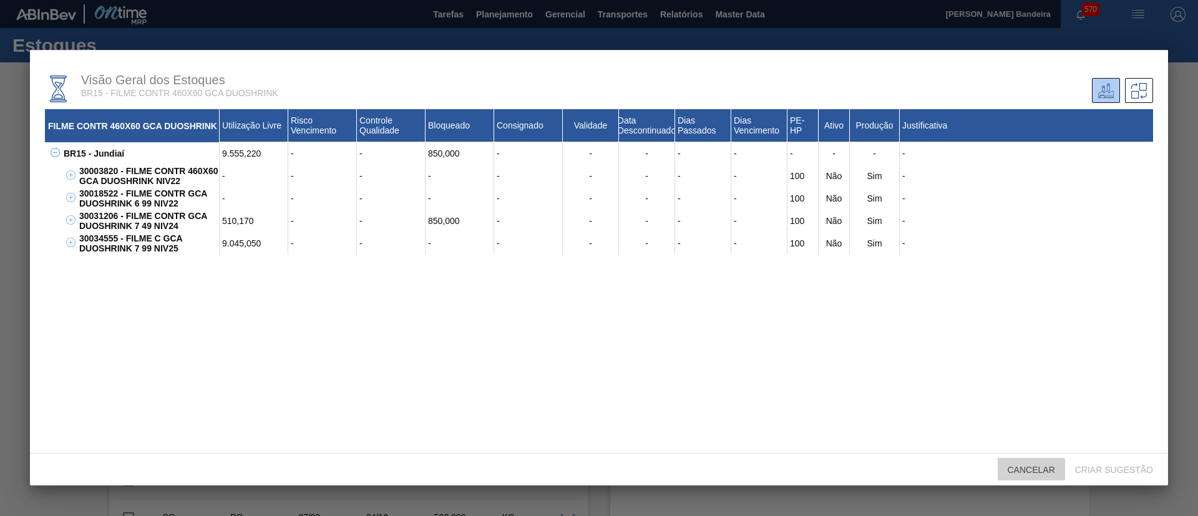
click at [1041, 468] on span "Cancelar" at bounding box center [1031, 470] width 67 height 10
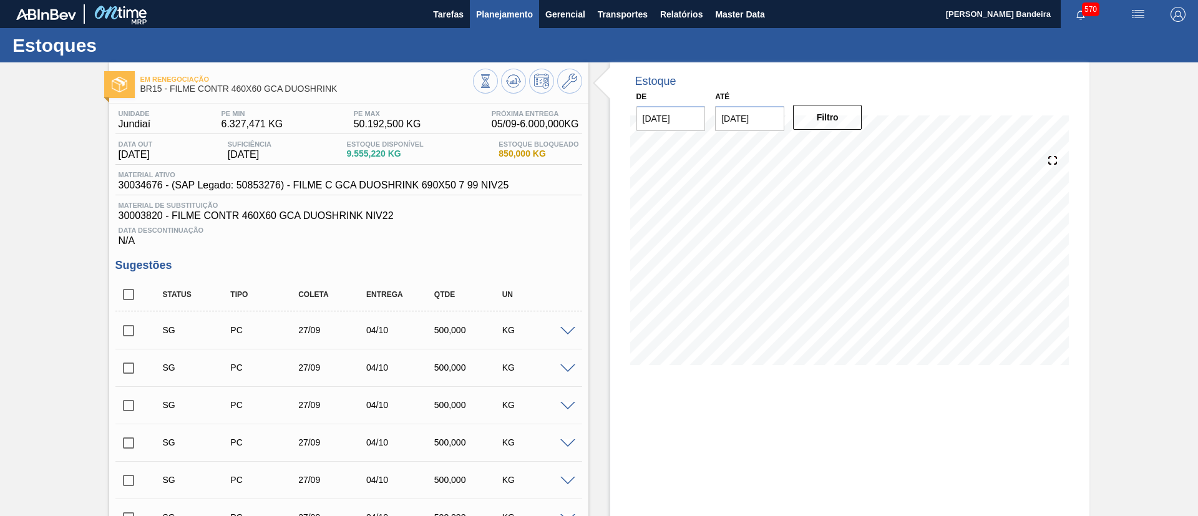
click at [507, 19] on span "Planejamento" at bounding box center [504, 14] width 57 height 15
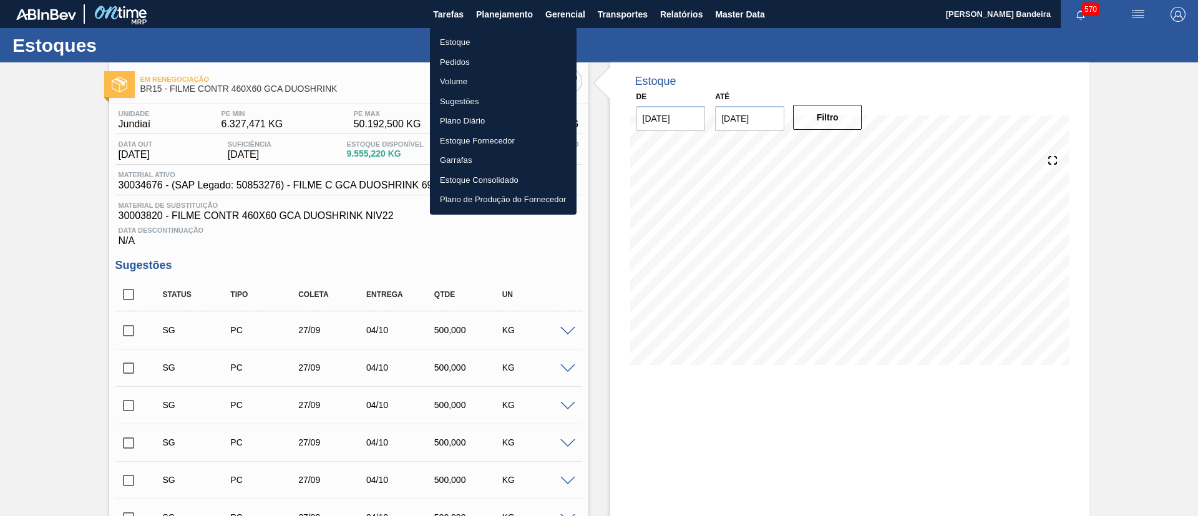
click at [488, 42] on li "Estoque" at bounding box center [503, 42] width 147 height 20
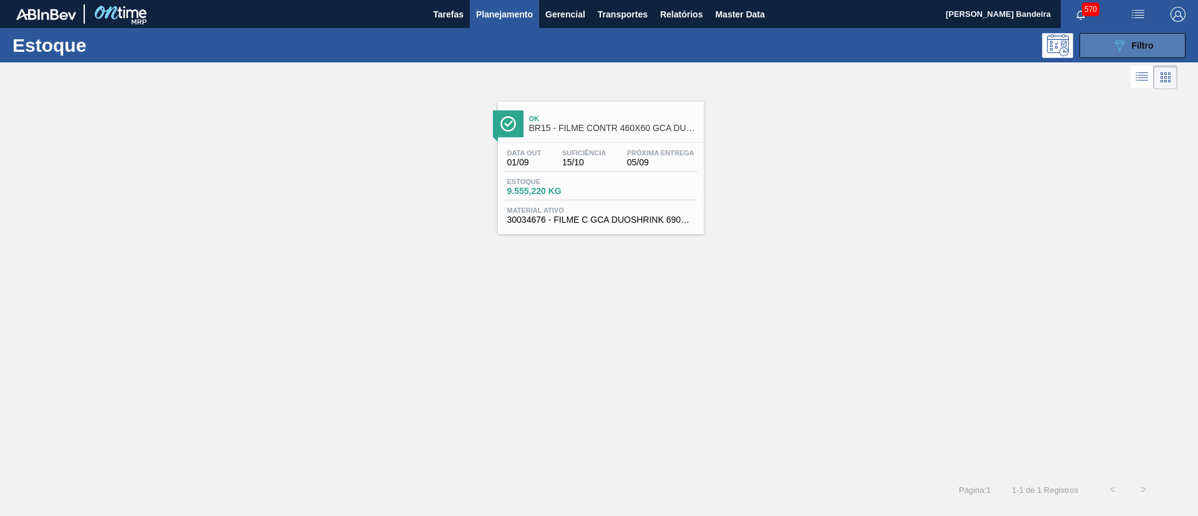
click at [1112, 48] on icon "089F7B8B-B2A5-4AFE-B5C0-19BA573D28AC" at bounding box center [1119, 45] width 15 height 15
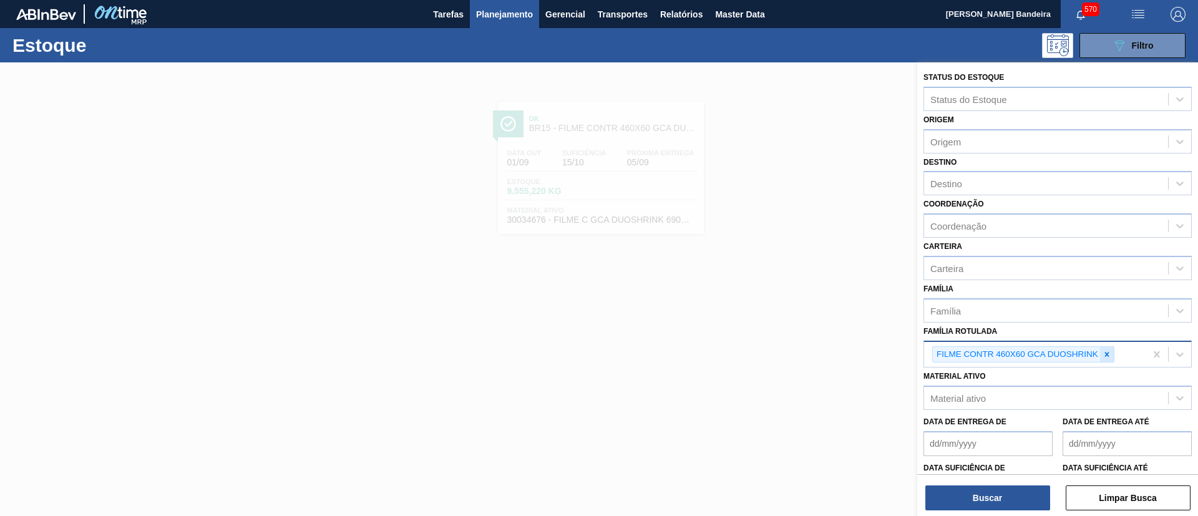
click at [1113, 355] on div at bounding box center [1107, 355] width 14 height 16
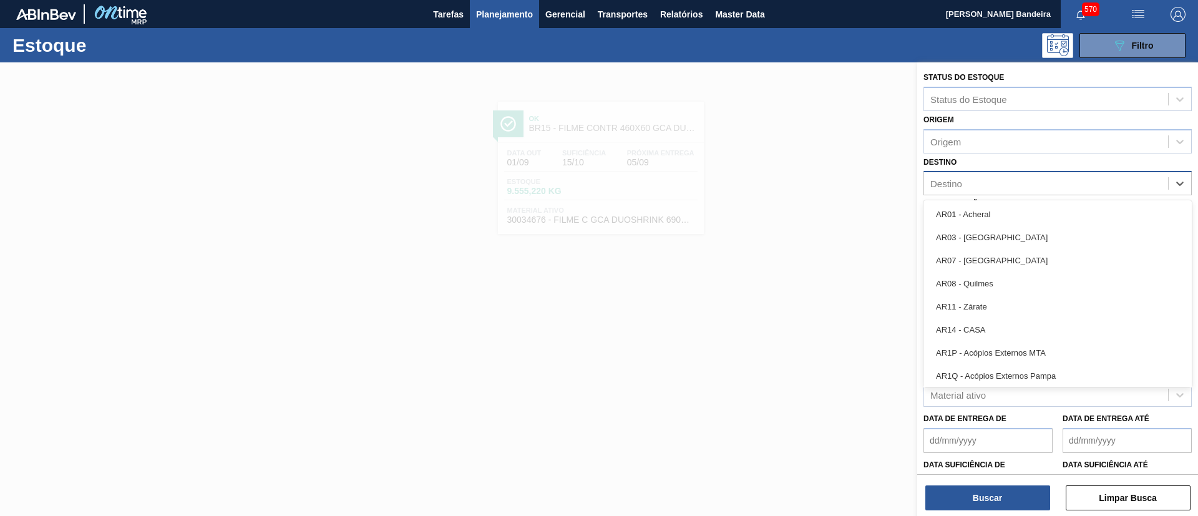
click at [988, 188] on div "Destino" at bounding box center [1046, 184] width 244 height 18
type input "23"
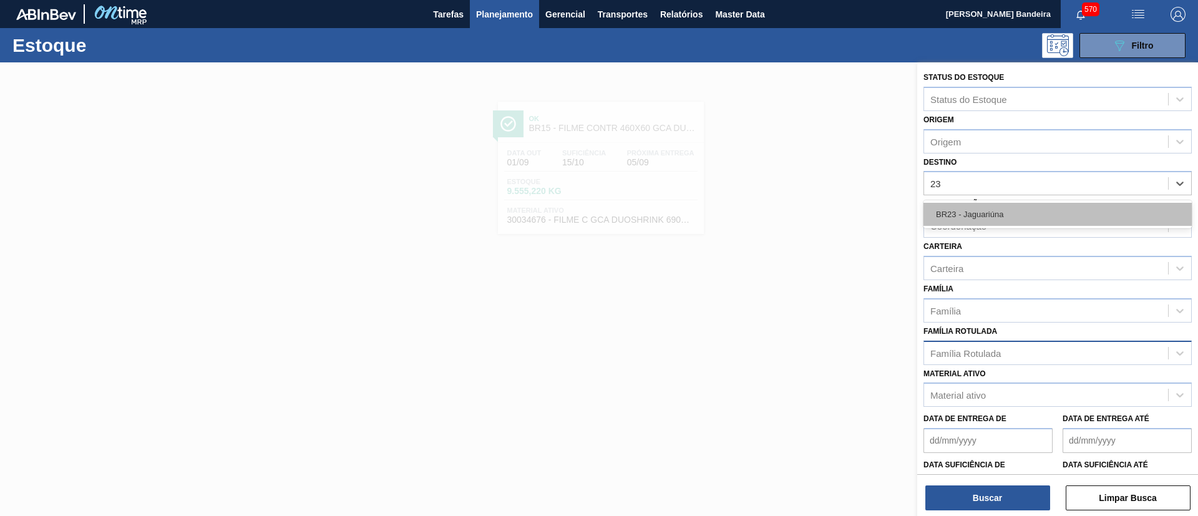
click at [983, 214] on div "BR23 - Jaguariúna" at bounding box center [1057, 214] width 268 height 23
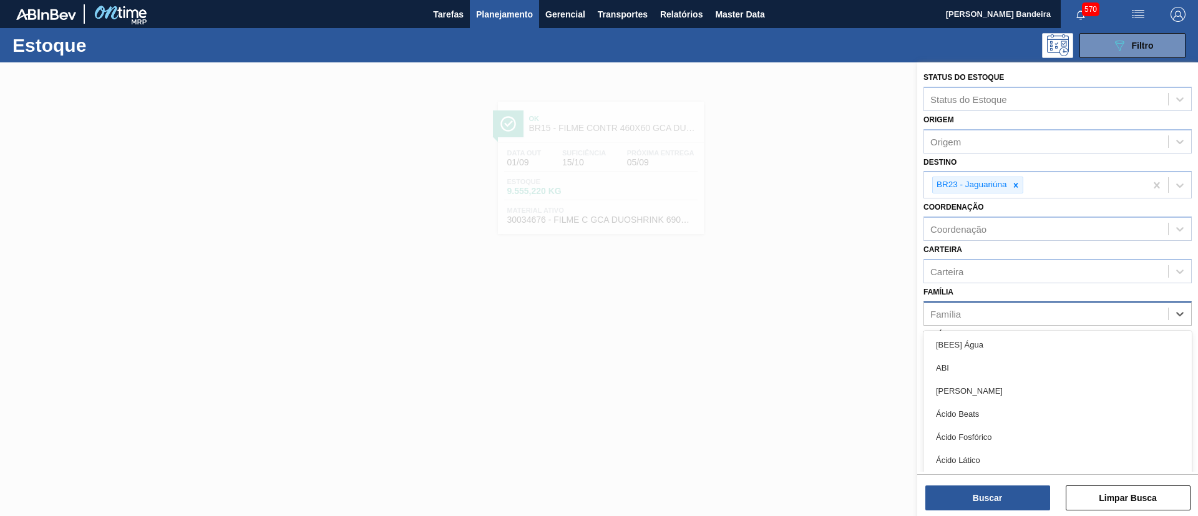
click at [967, 314] on div "Família" at bounding box center [1046, 313] width 244 height 18
type input "plásti"
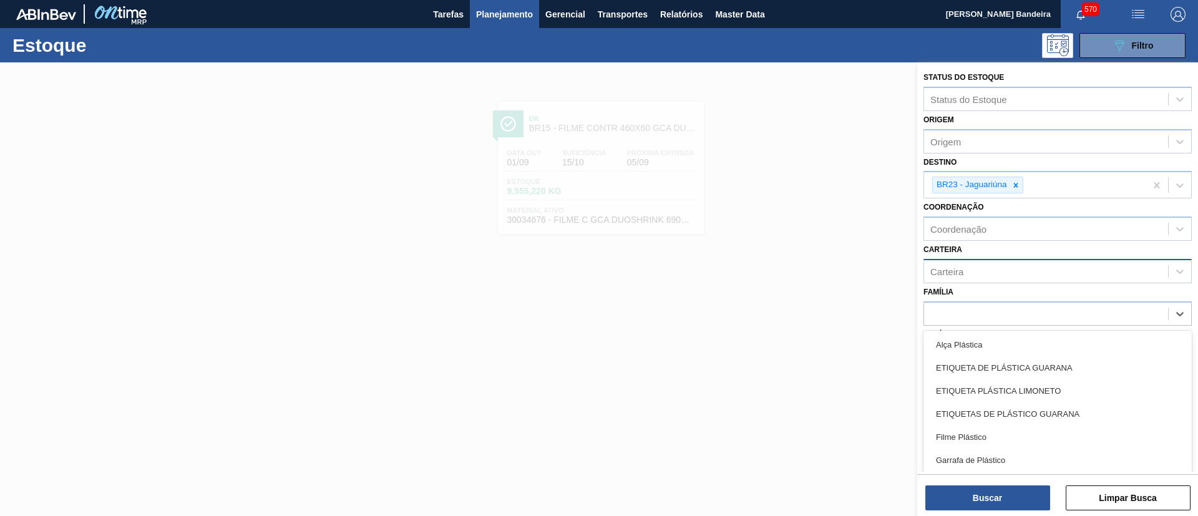
click at [998, 270] on div "Carteira" at bounding box center [1046, 271] width 244 height 18
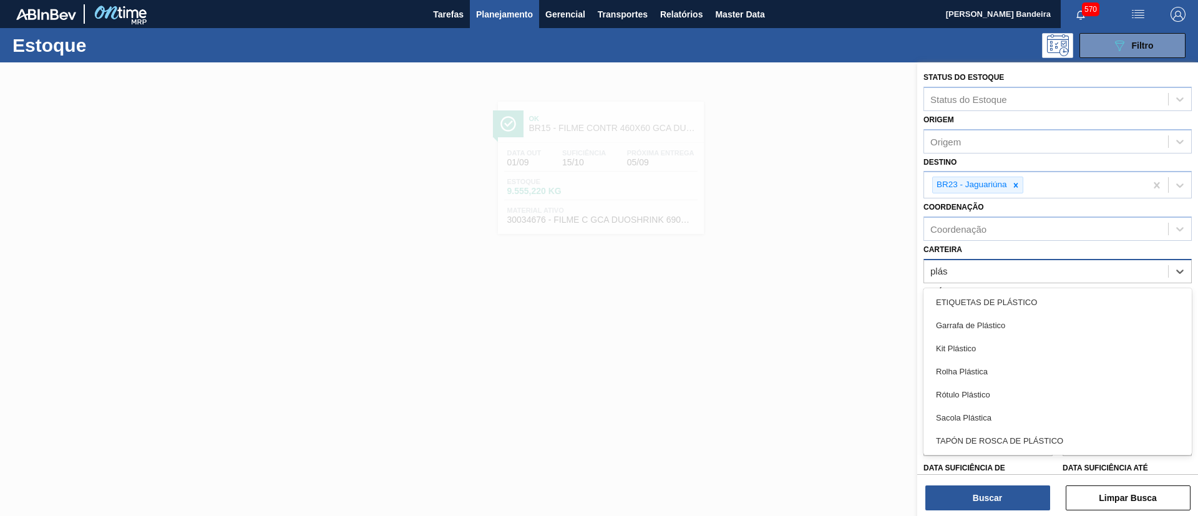
type input "plást"
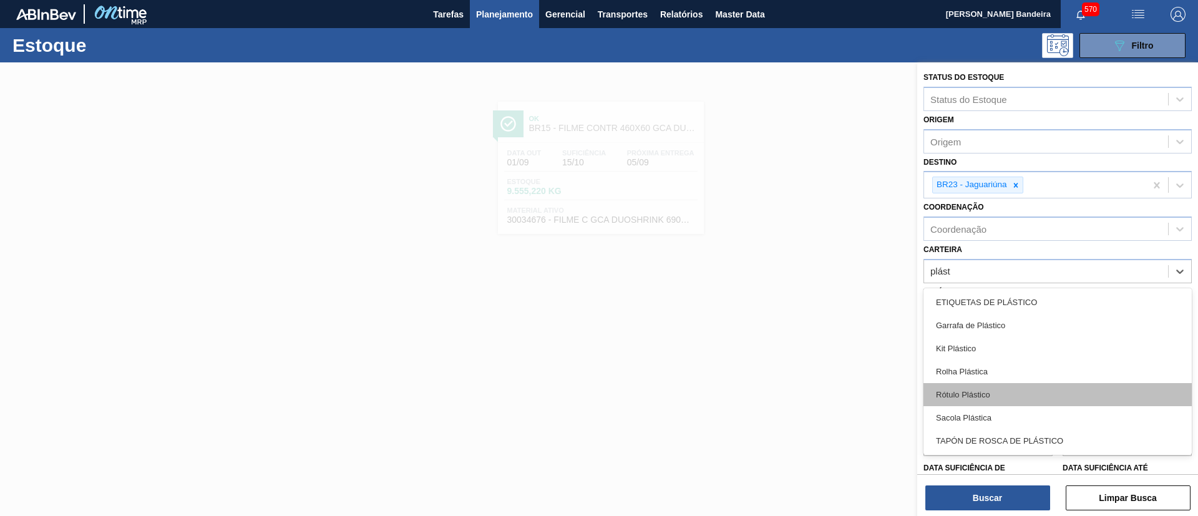
click at [966, 395] on div "Rótulo Plástico" at bounding box center [1057, 394] width 268 height 23
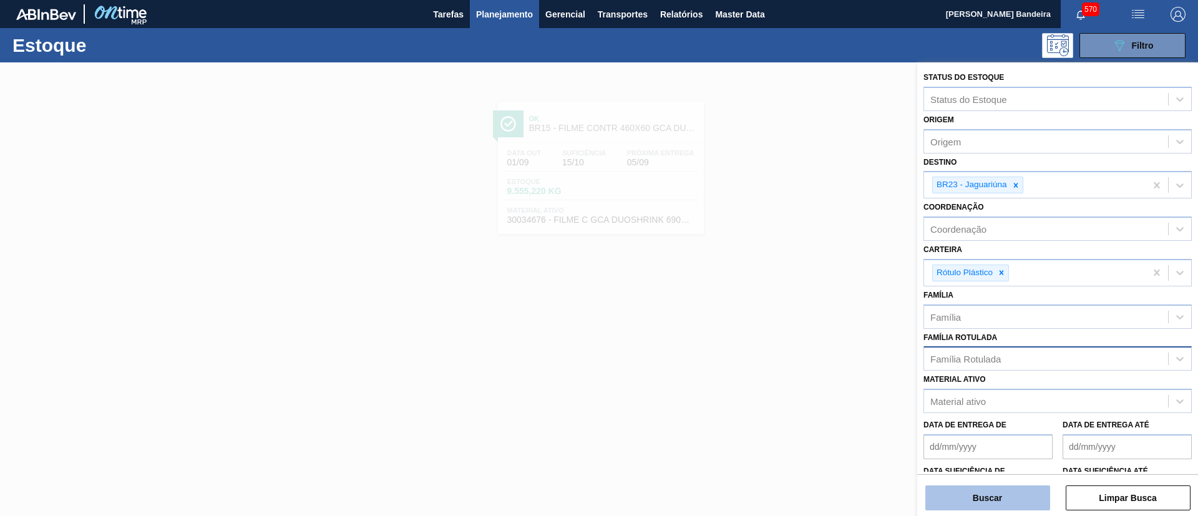
click at [954, 490] on button "Buscar" at bounding box center [987, 497] width 125 height 25
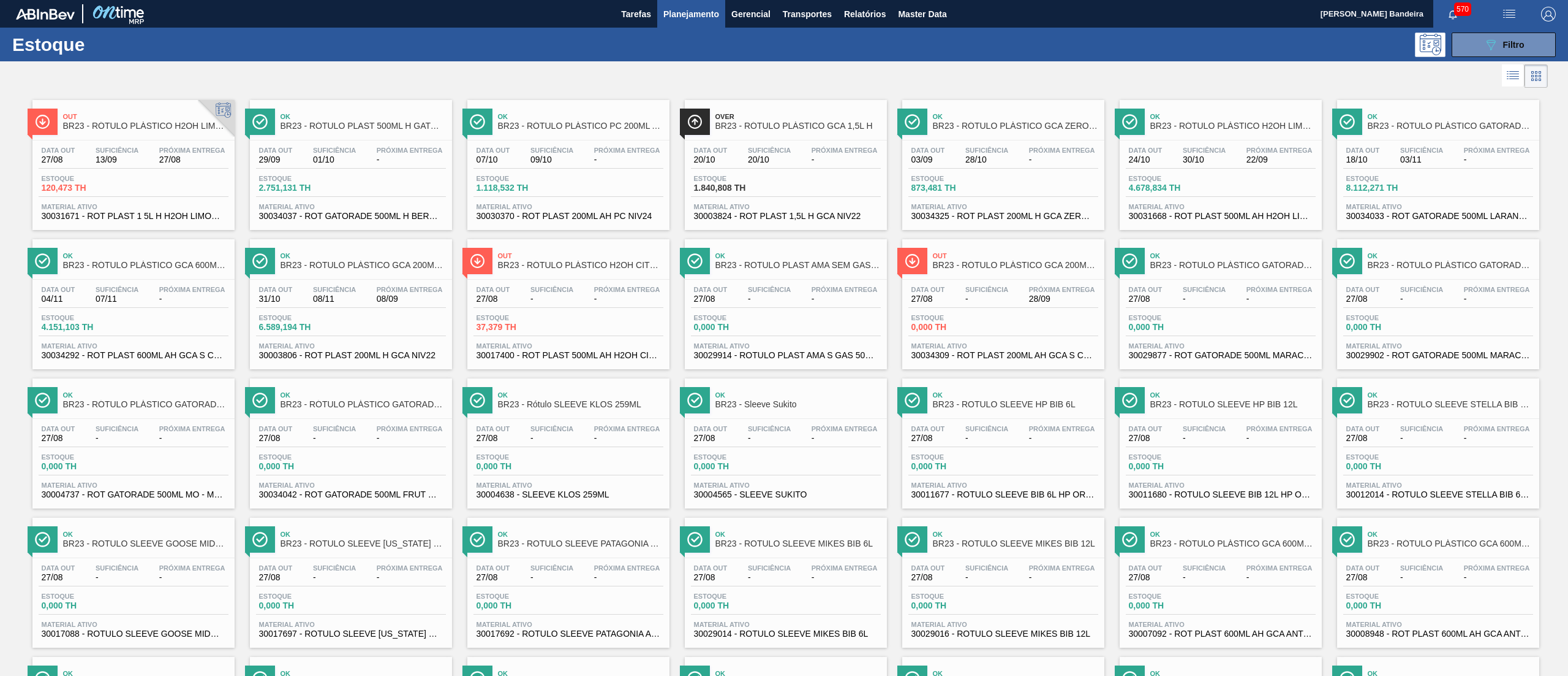
scroll to position [562, 0]
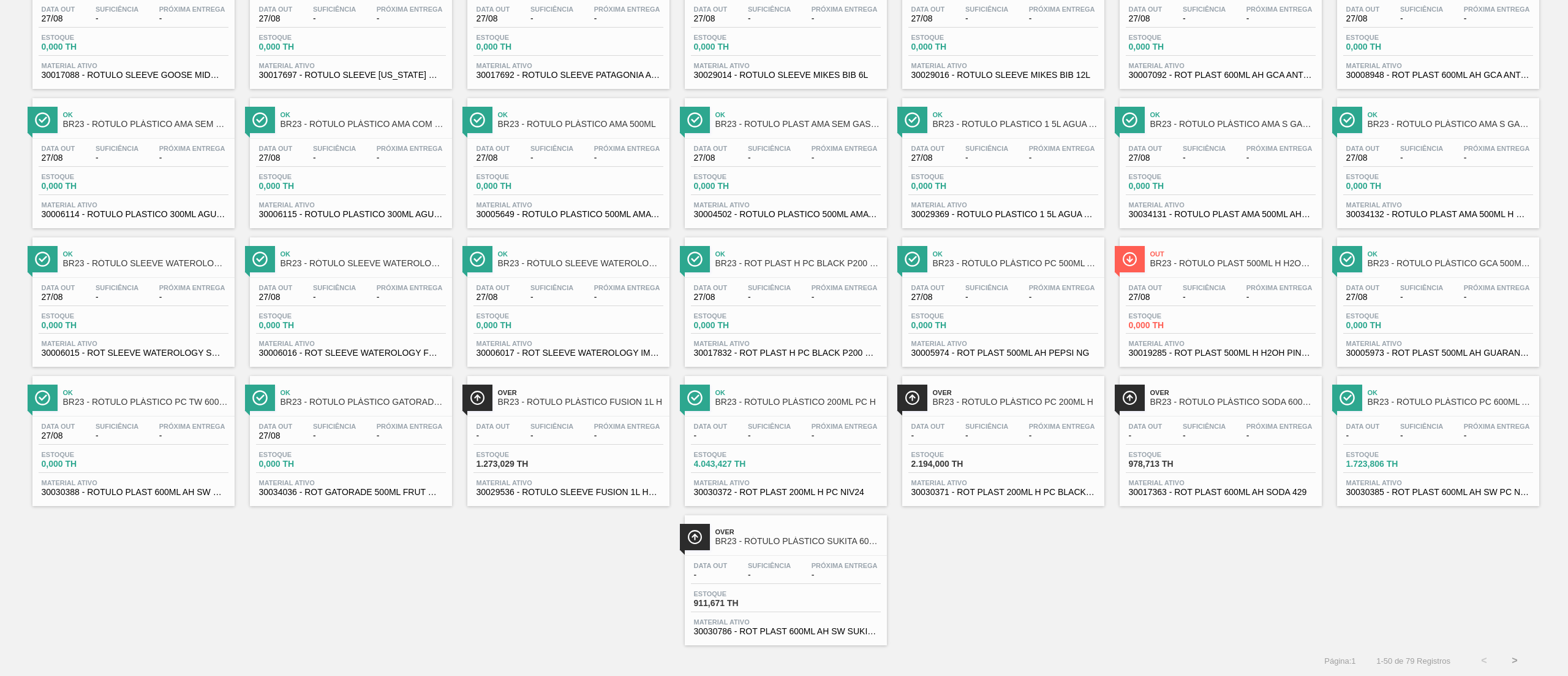
click at [1175, 506] on button ">" at bounding box center [1514, 659] width 30 height 30
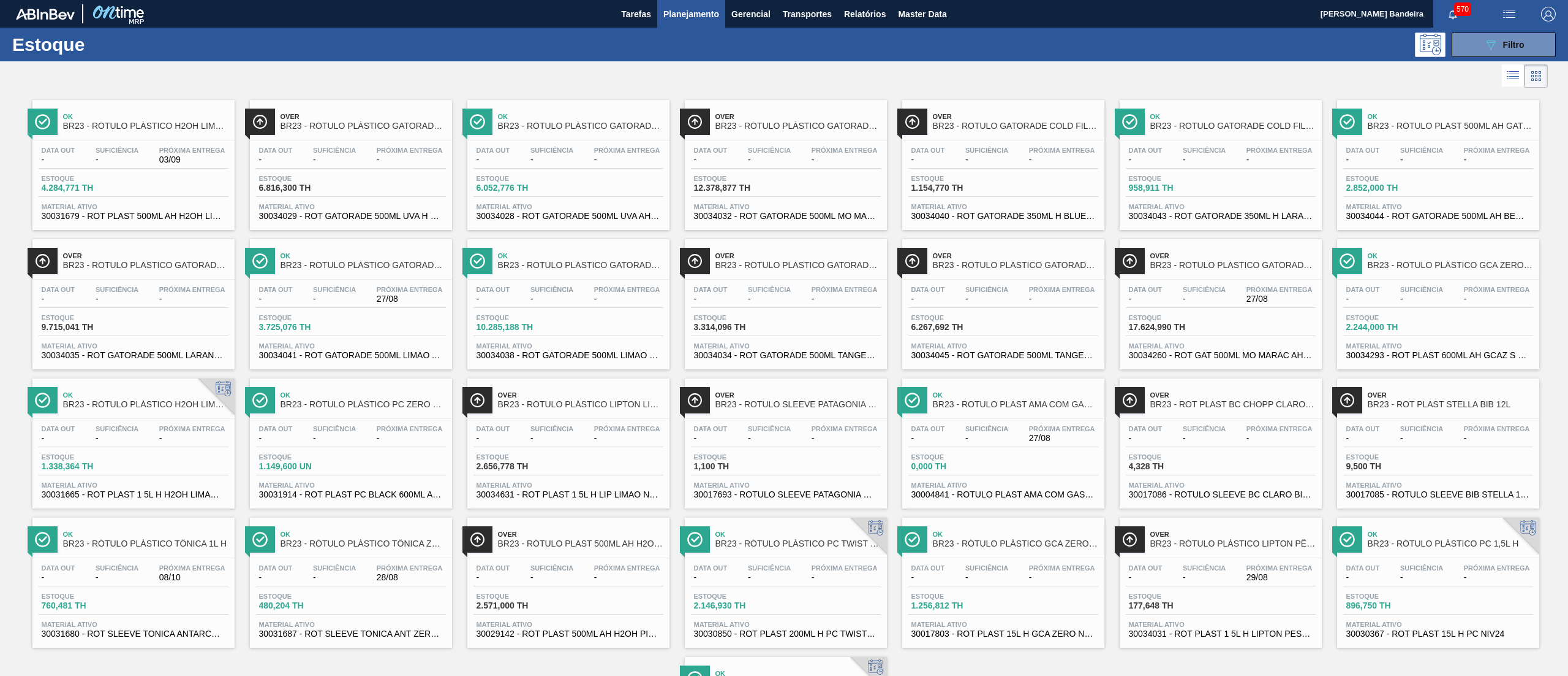
scroll to position [143, 0]
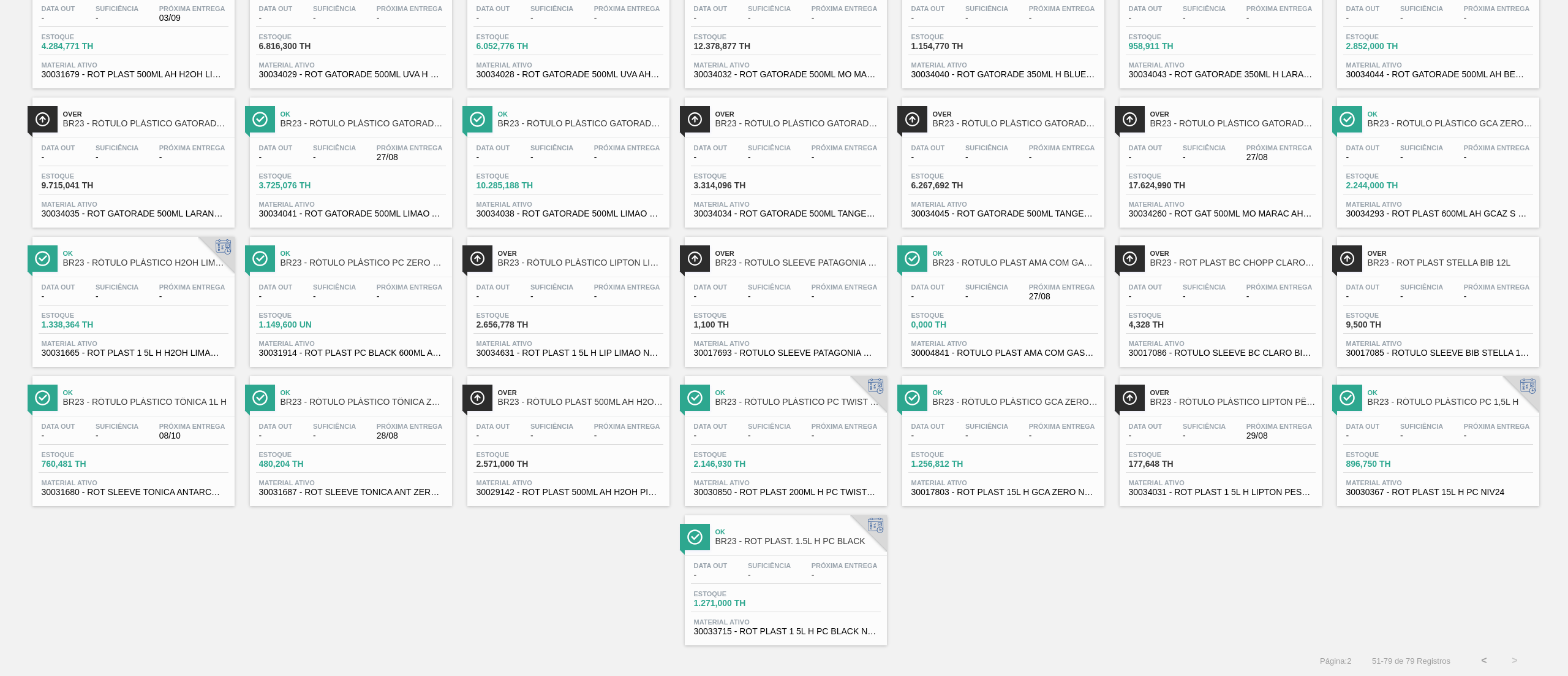
click at [1175, 490] on span "30034031 - ROT PLAST 1 5L H LIPTON PESSEGO NF24" at bounding box center [1220, 491] width 184 height 9
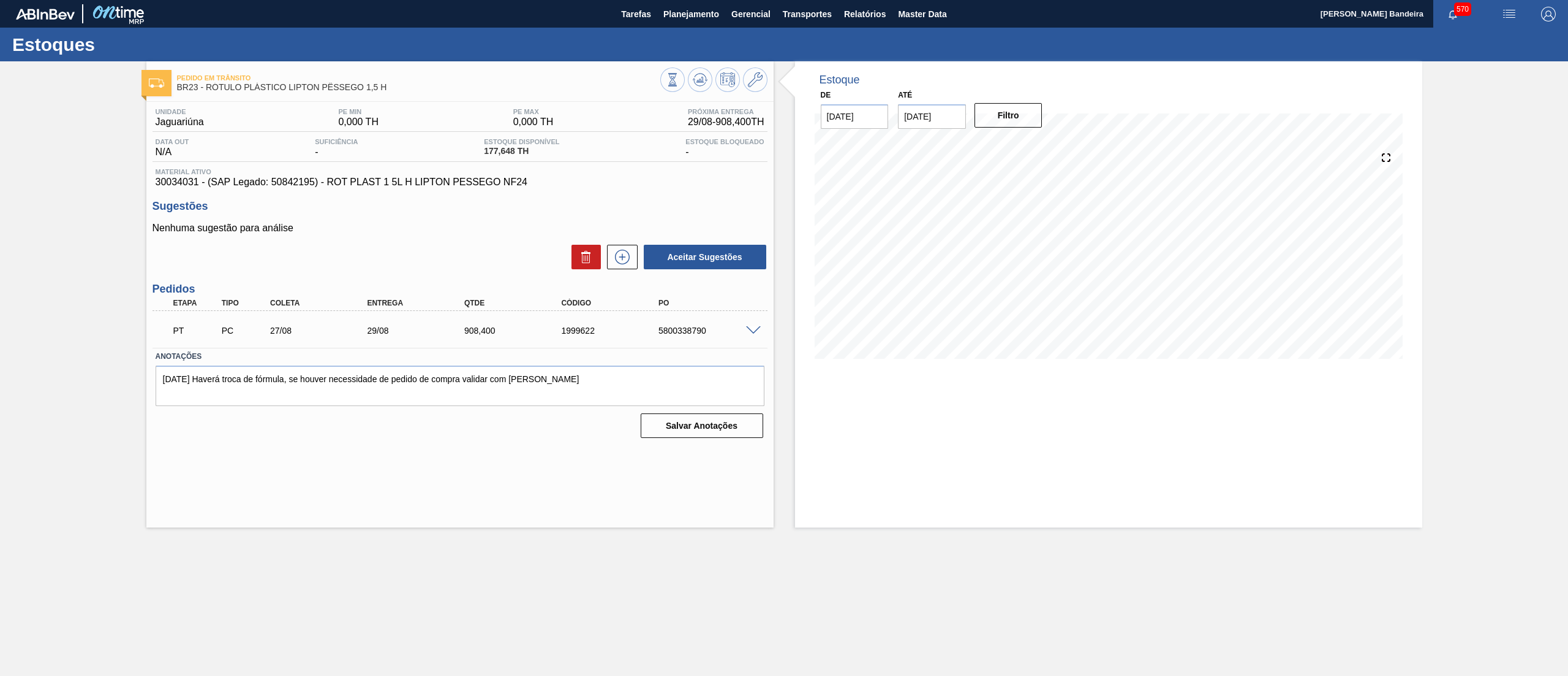
click at [752, 327] on span at bounding box center [753, 330] width 15 height 9
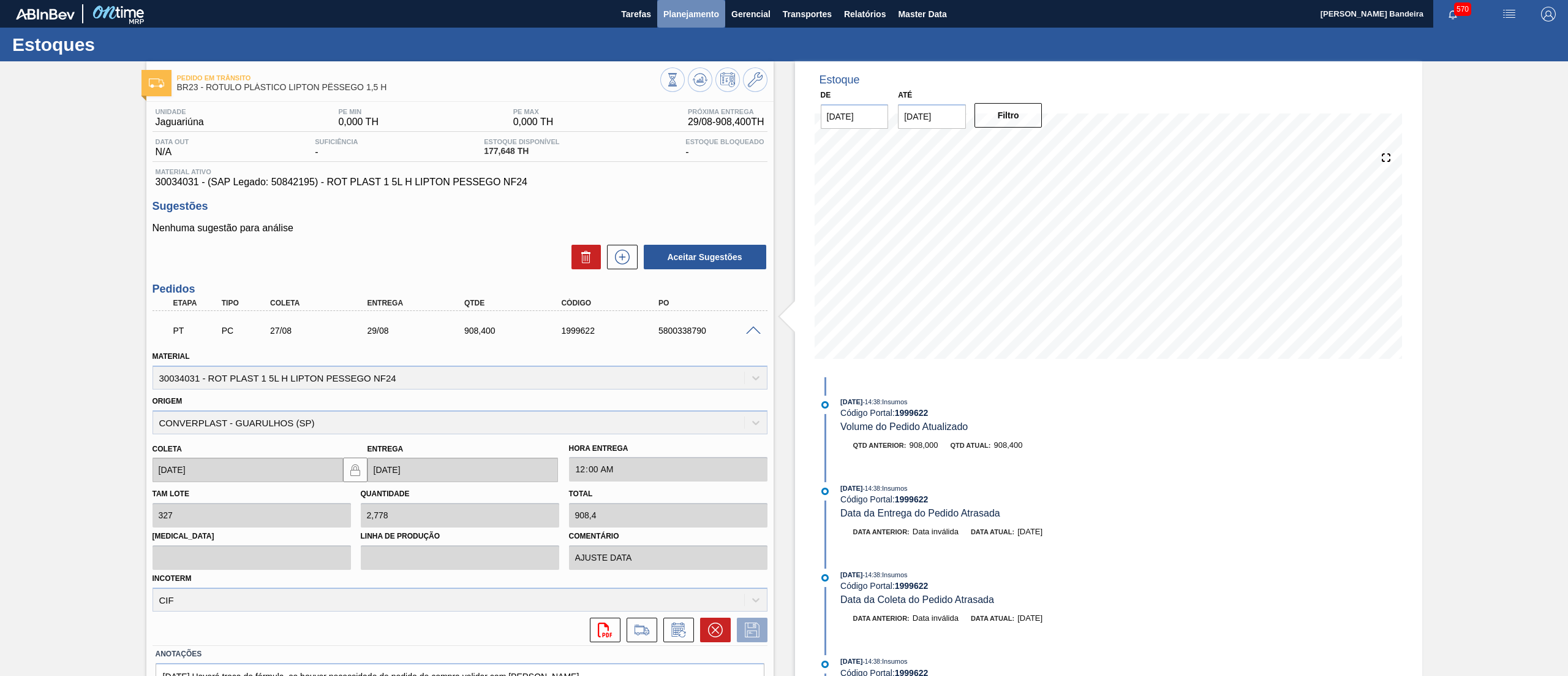
click at [686, 14] on span "Planejamento" at bounding box center [691, 14] width 56 height 15
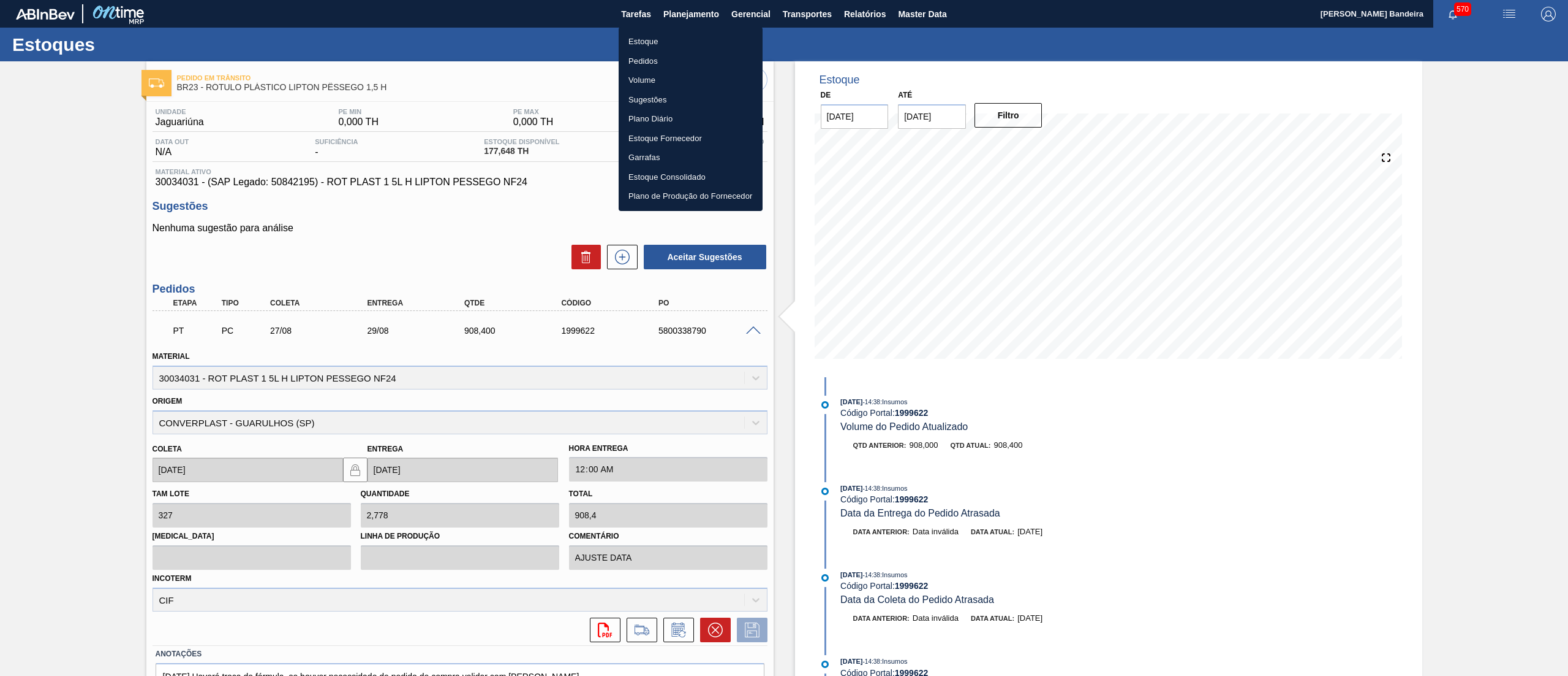
click at [670, 41] on li "Estoque" at bounding box center [690, 41] width 144 height 20
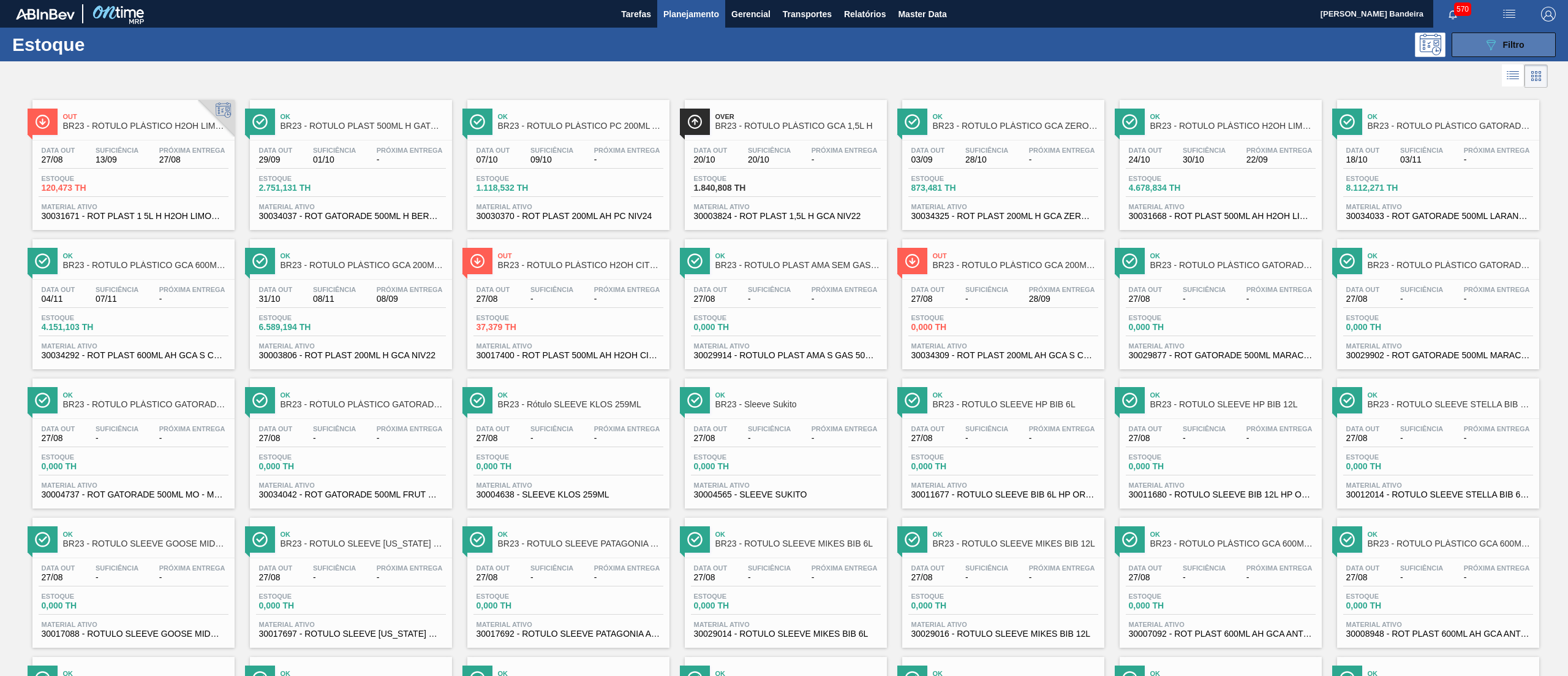
click at [1175, 40] on span "Filtro" at bounding box center [1514, 45] width 22 height 10
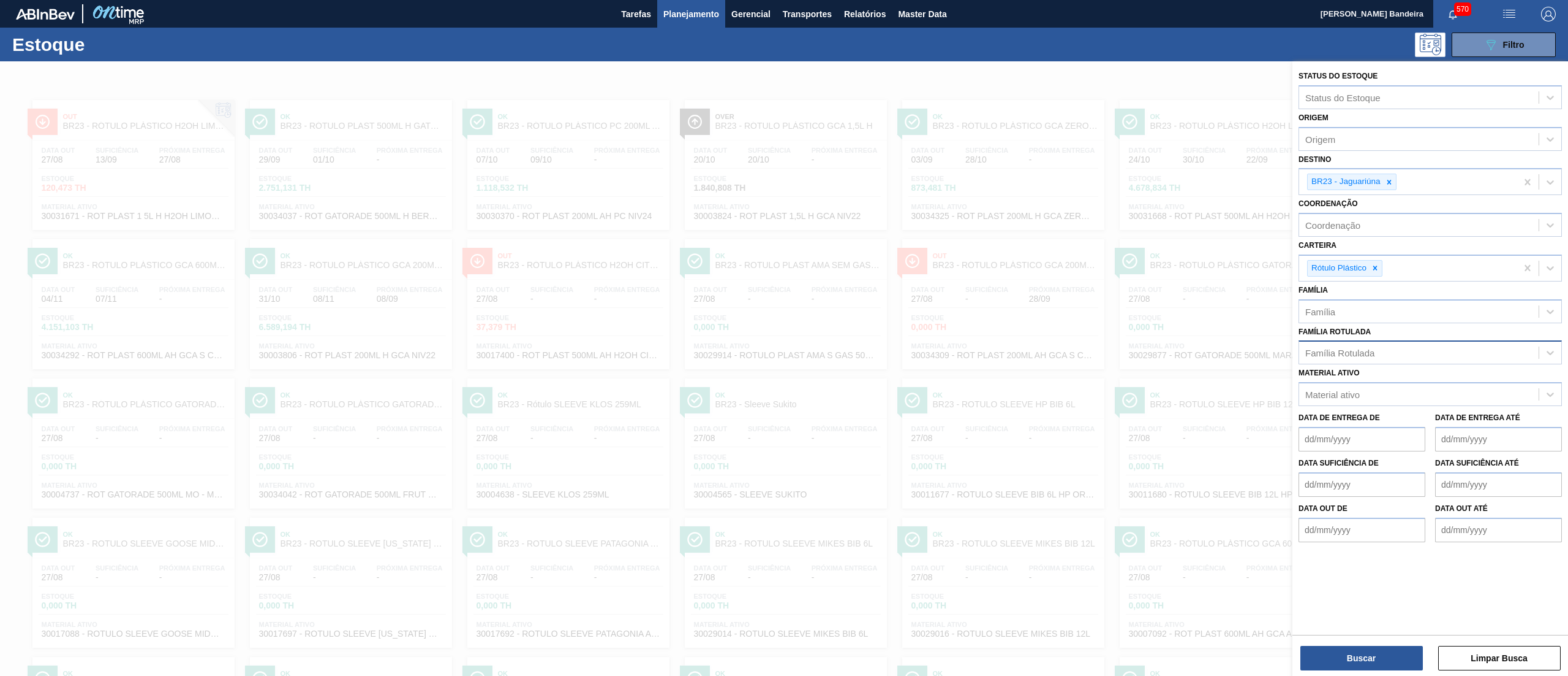
click at [1175, 358] on div "Família Rotulada" at bounding box center [1419, 353] width 240 height 18
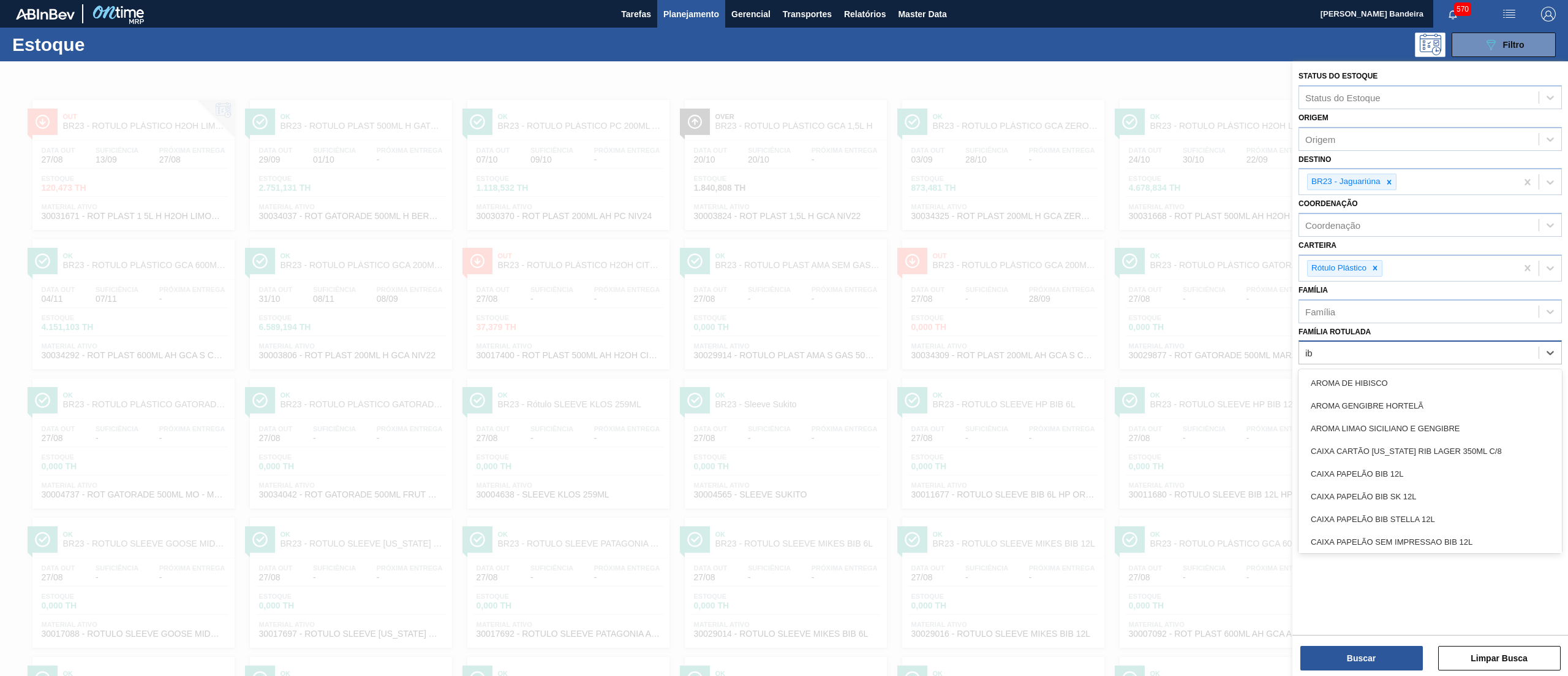
type Rotulada "ibc"
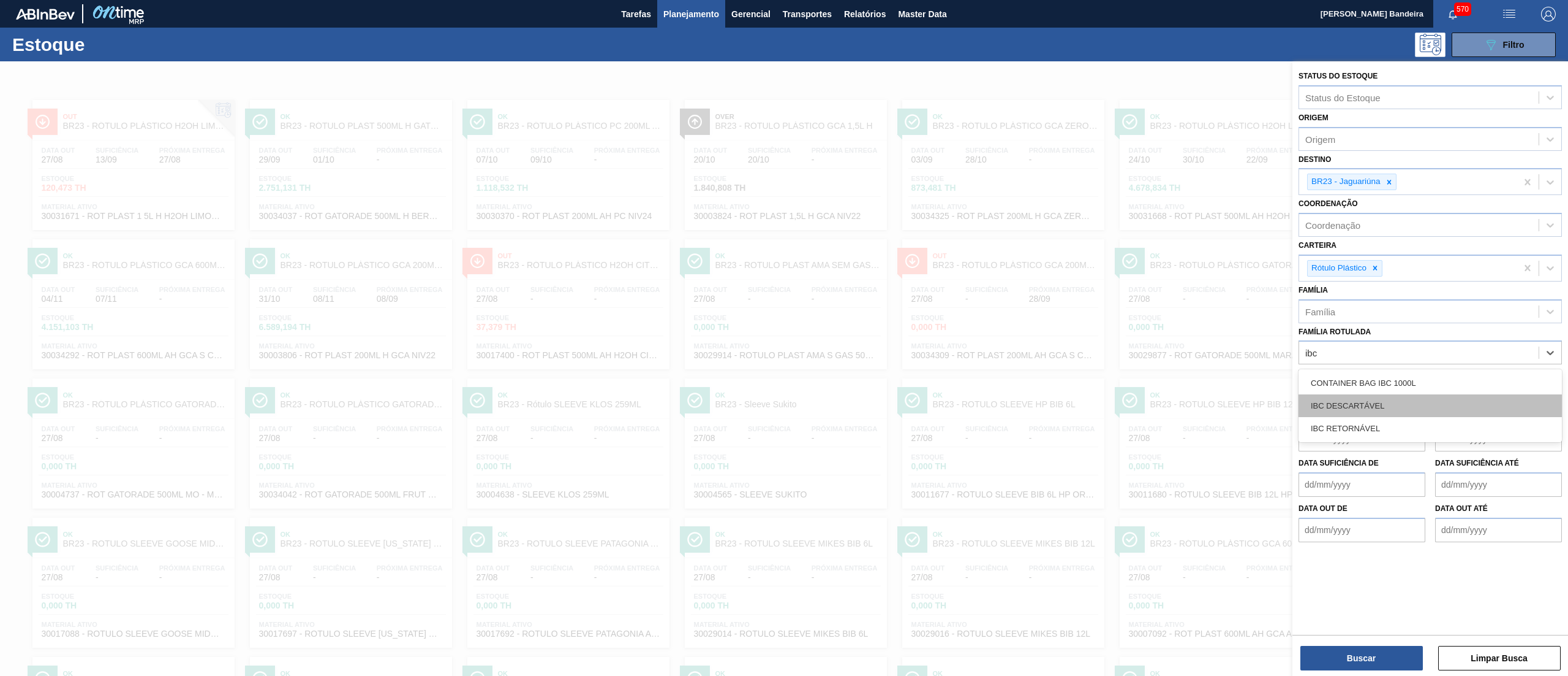
click at [1175, 402] on div "IBC DESCARTÁVEL" at bounding box center [1431, 405] width 263 height 23
click at [1175, 266] on icon at bounding box center [1375, 267] width 9 height 9
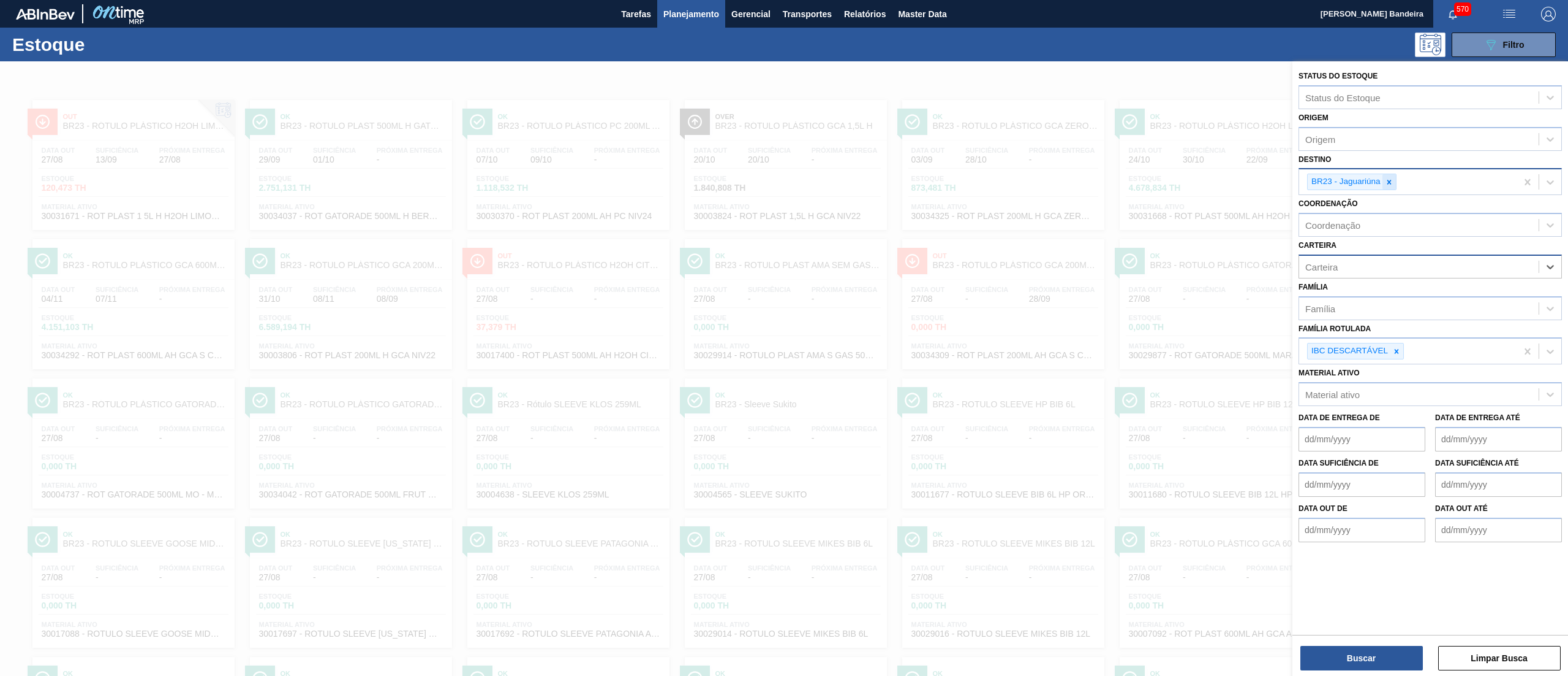
click at [1175, 187] on div at bounding box center [1389, 182] width 14 height 16
click at [1175, 506] on button "Buscar" at bounding box center [1362, 657] width 123 height 25
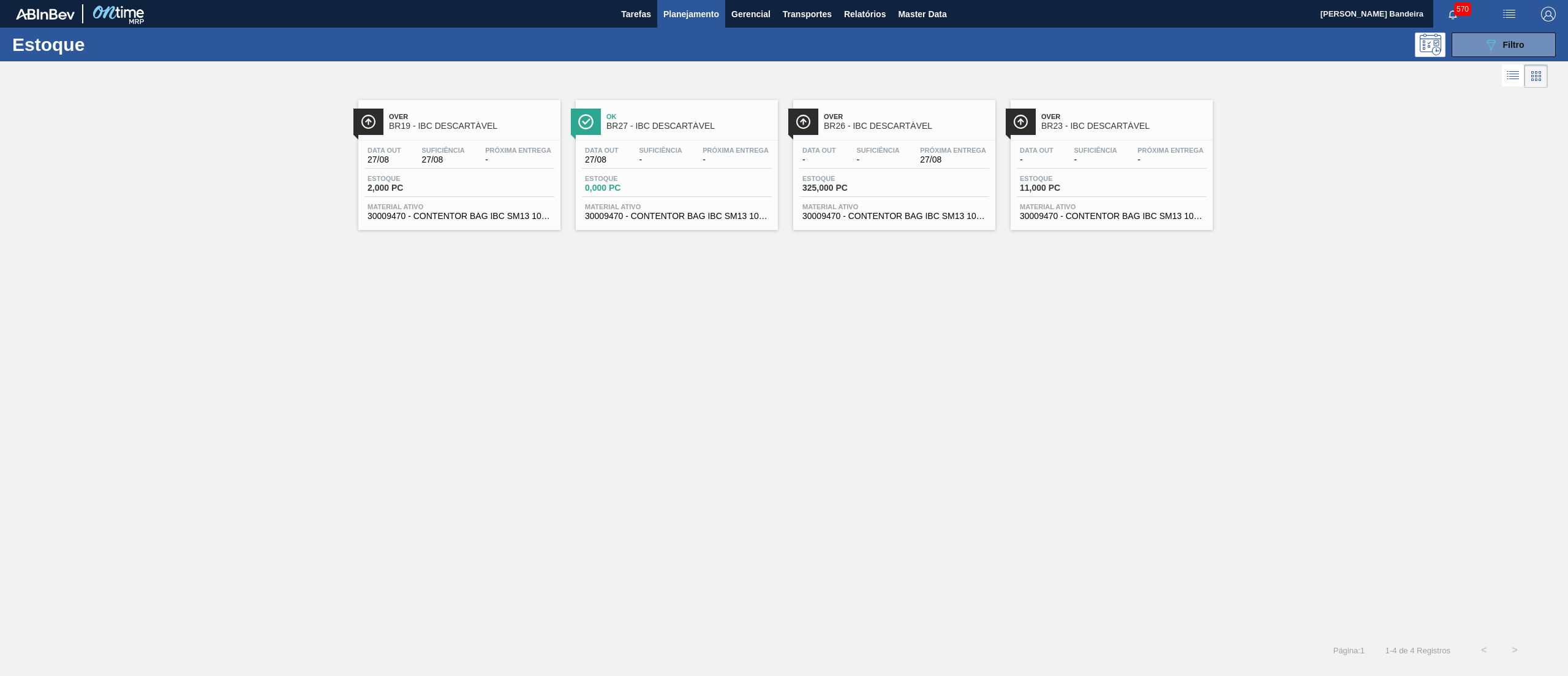
click at [1042, 224] on div "Data out - Suficiência - Próxima Entrega - Estoque 11,000 PC Material ativo 300…" at bounding box center [1111, 182] width 202 height 84
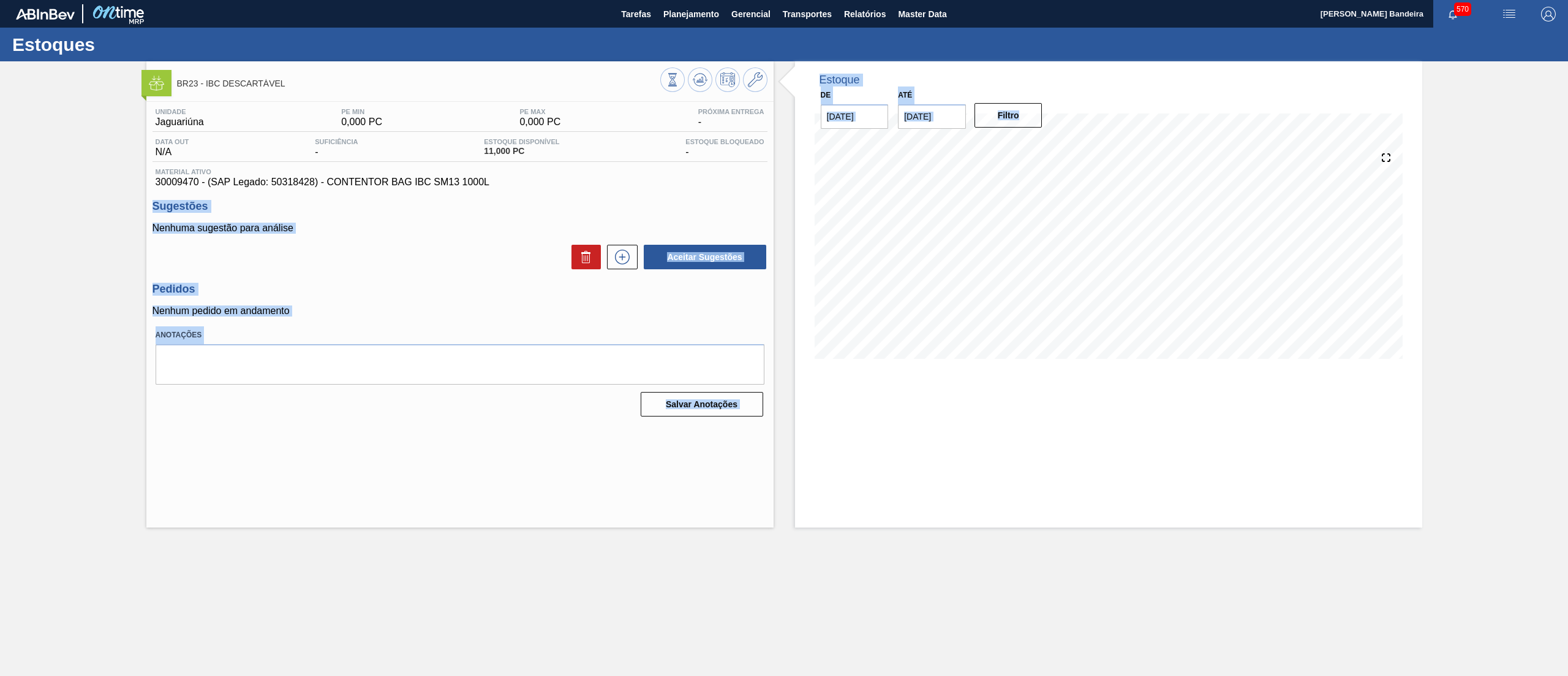
click at [501, 184] on span "30009470 - (SAP Legado: 50318428) - CONTENTOR BAG IBC SM13 1000L" at bounding box center [460, 182] width 609 height 11
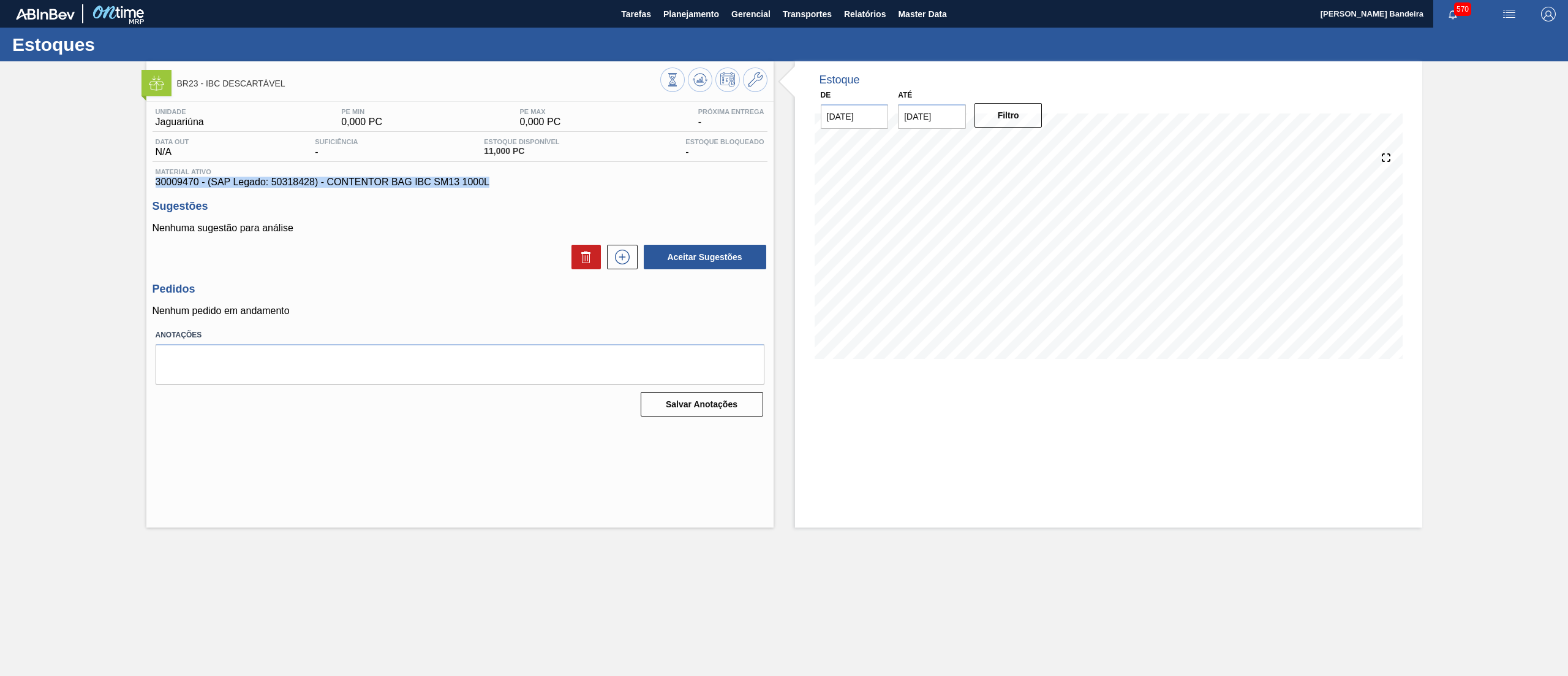
drag, startPoint x: 501, startPoint y: 184, endPoint x: 120, endPoint y: 177, distance: 381.1
click at [120, 177] on div "BR23 - IBC DESCARTÁVEL Unidade Jaguariúna PE MIN 0,000 PC PE MAX 0,000 PC Próxi…" at bounding box center [784, 294] width 1568 height 466
copy span "30009470 - (SAP Legado: 50318428) - CONTENTOR BAG IBC SM13 1000L"
